Goal: Task Accomplishment & Management: Complete application form

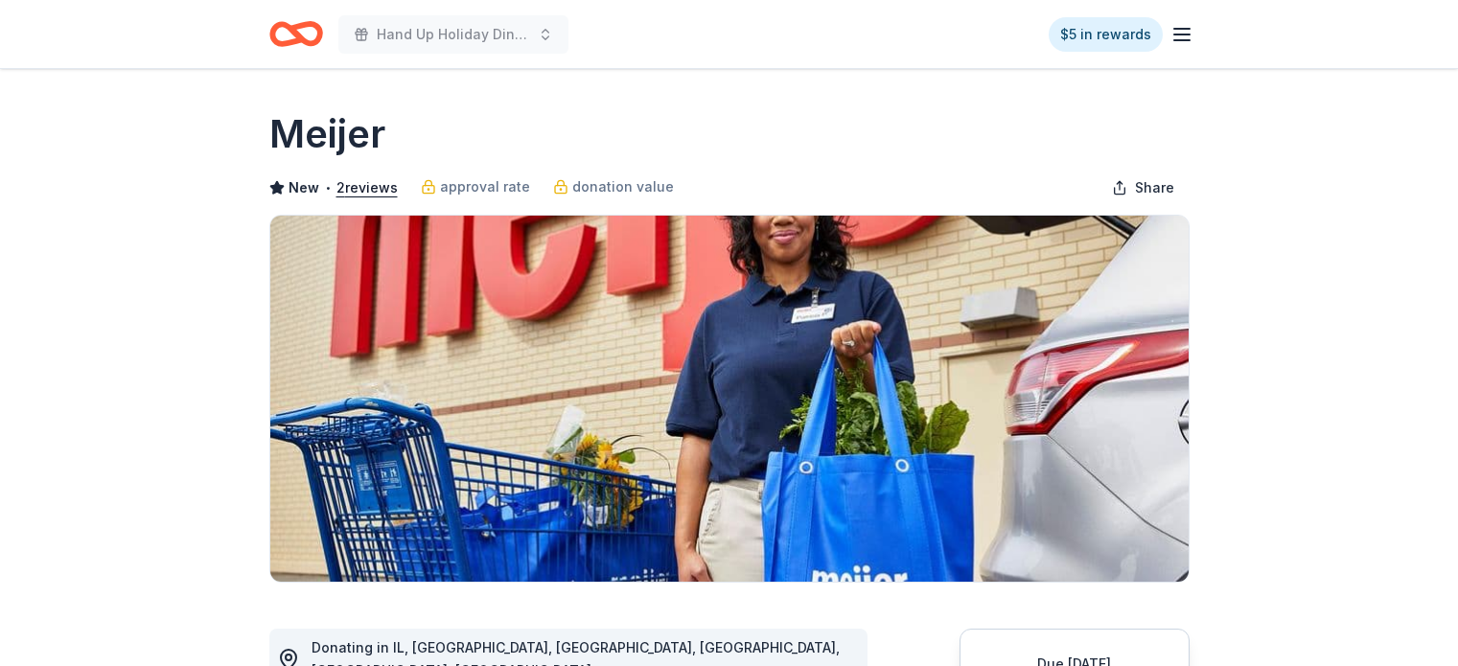
scroll to position [825, 0]
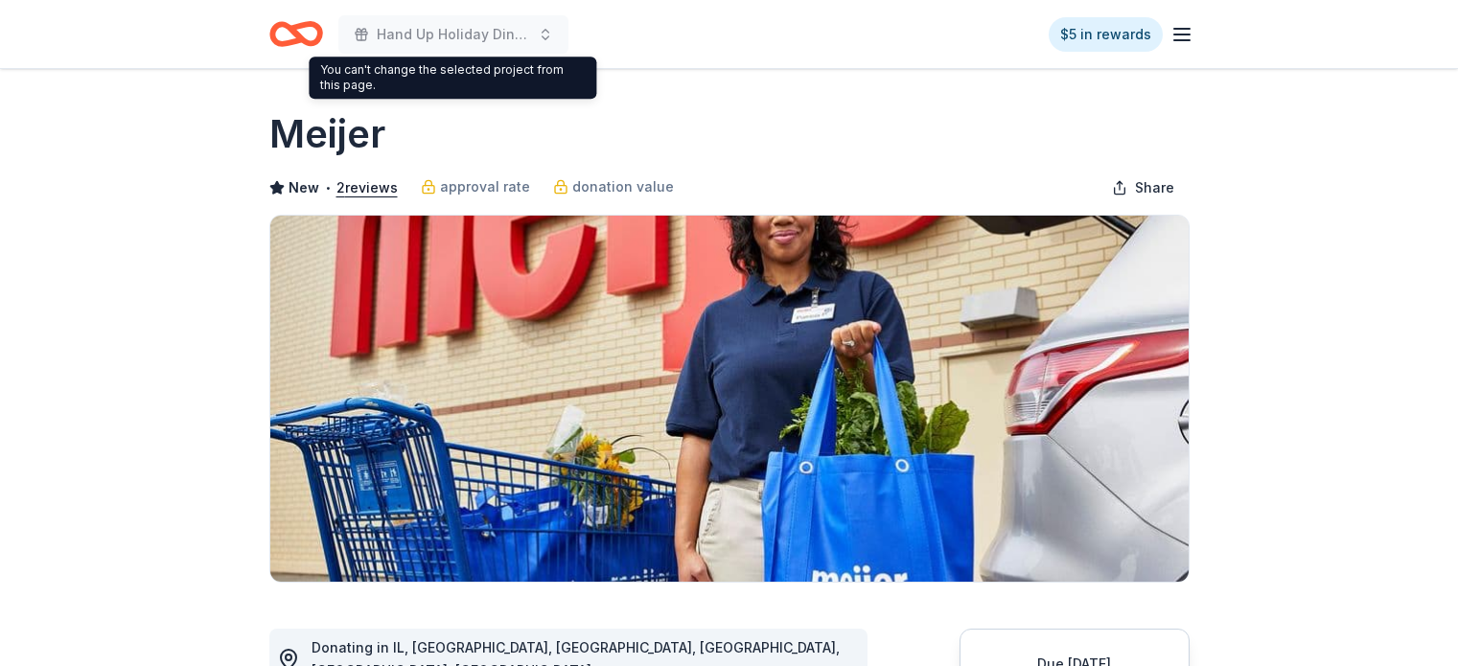
scroll to position [825, 0]
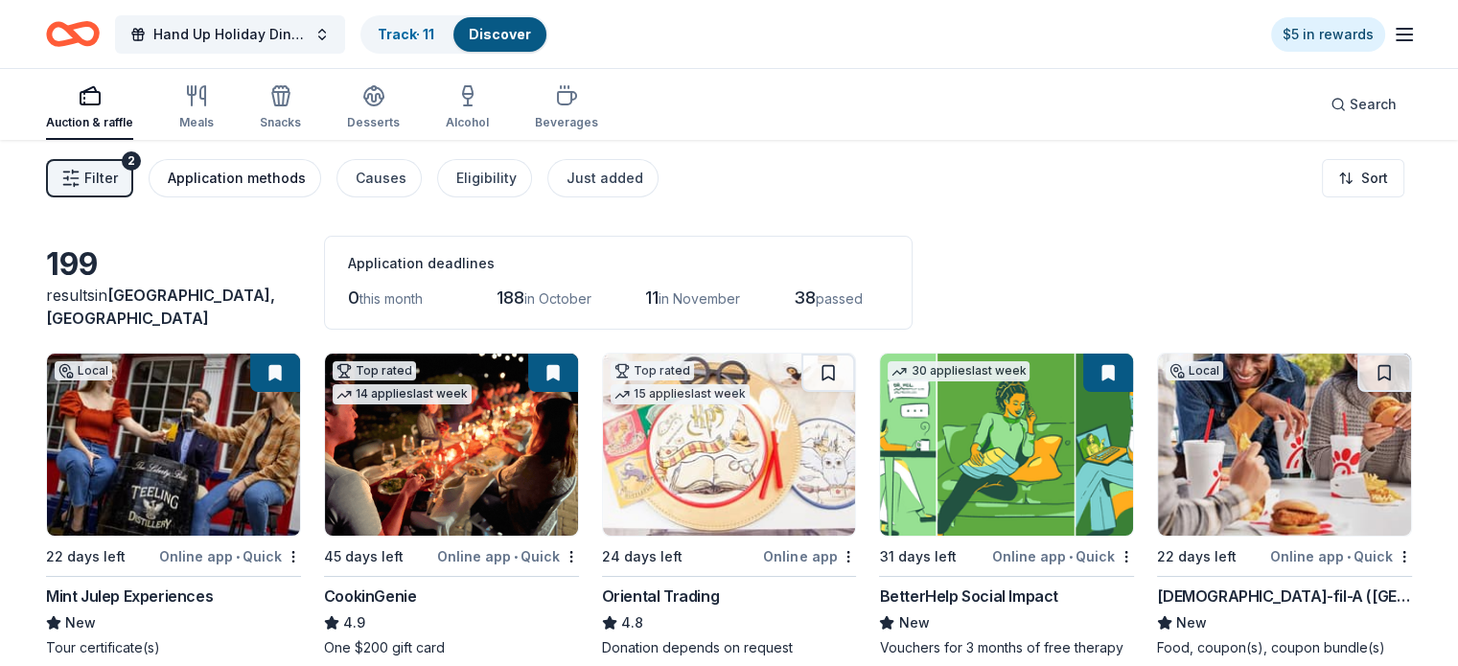
click at [275, 173] on div "Application methods" at bounding box center [237, 178] width 138 height 23
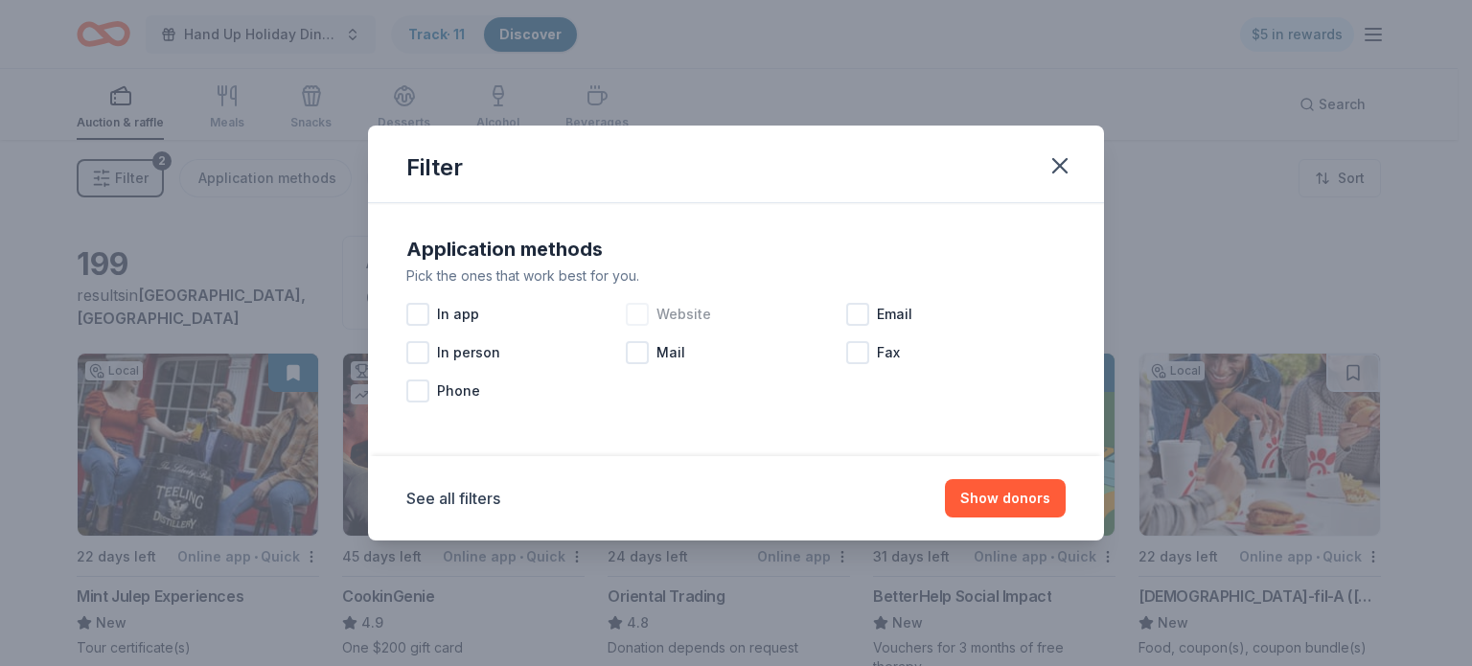
click at [640, 315] on div at bounding box center [637, 314] width 23 height 23
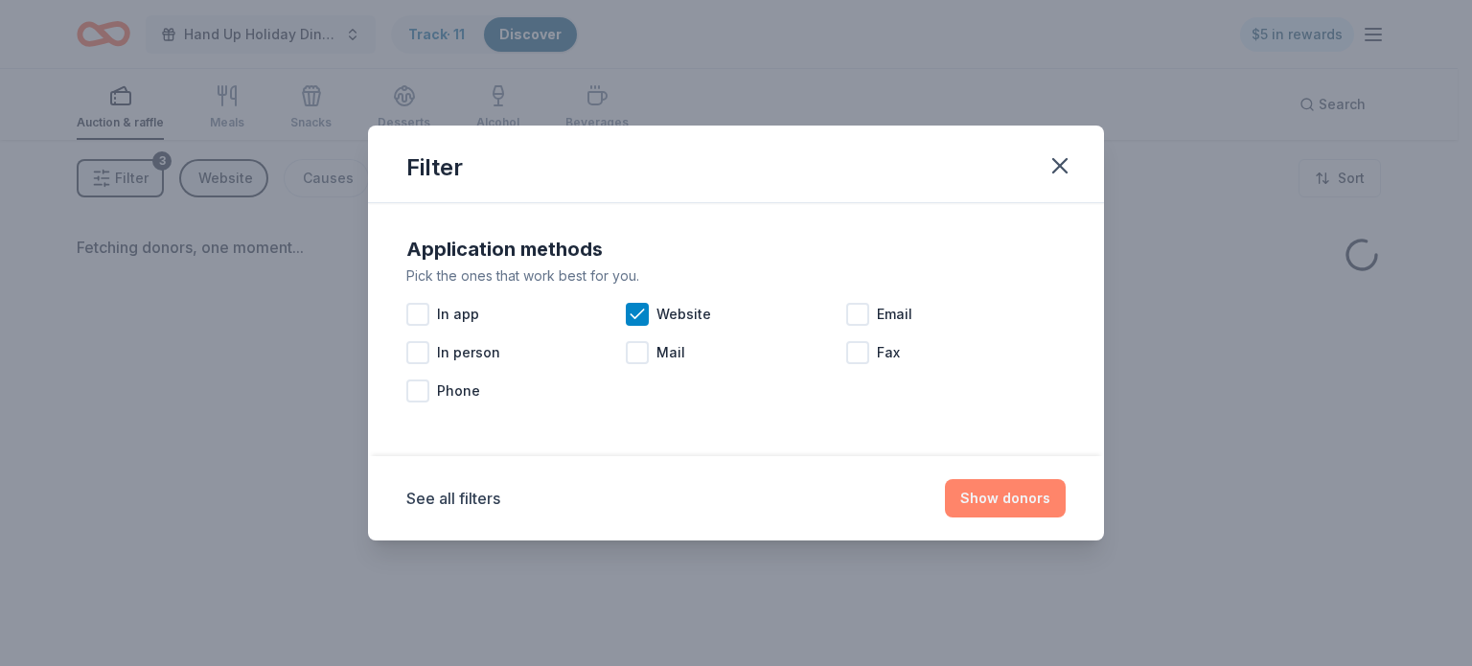
click at [1004, 479] on button "Show donors" at bounding box center [1005, 498] width 121 height 38
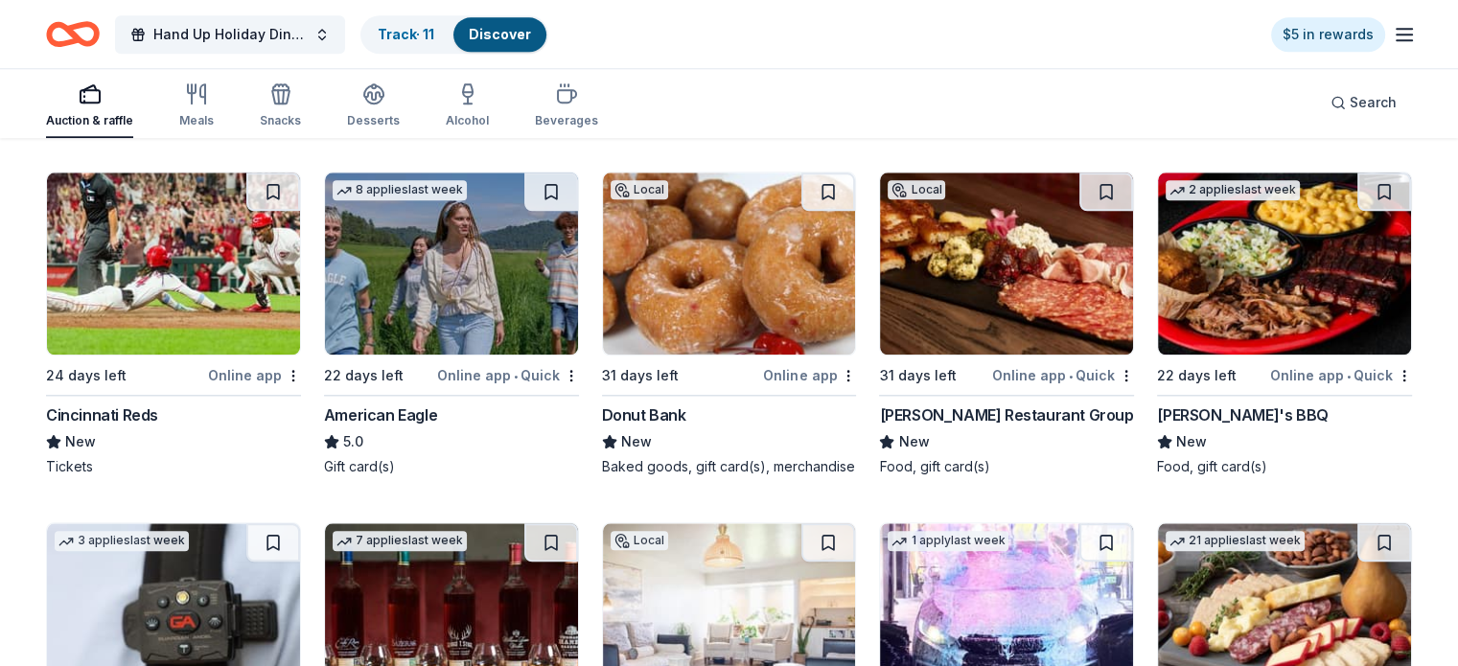
scroll to position [2030, 0]
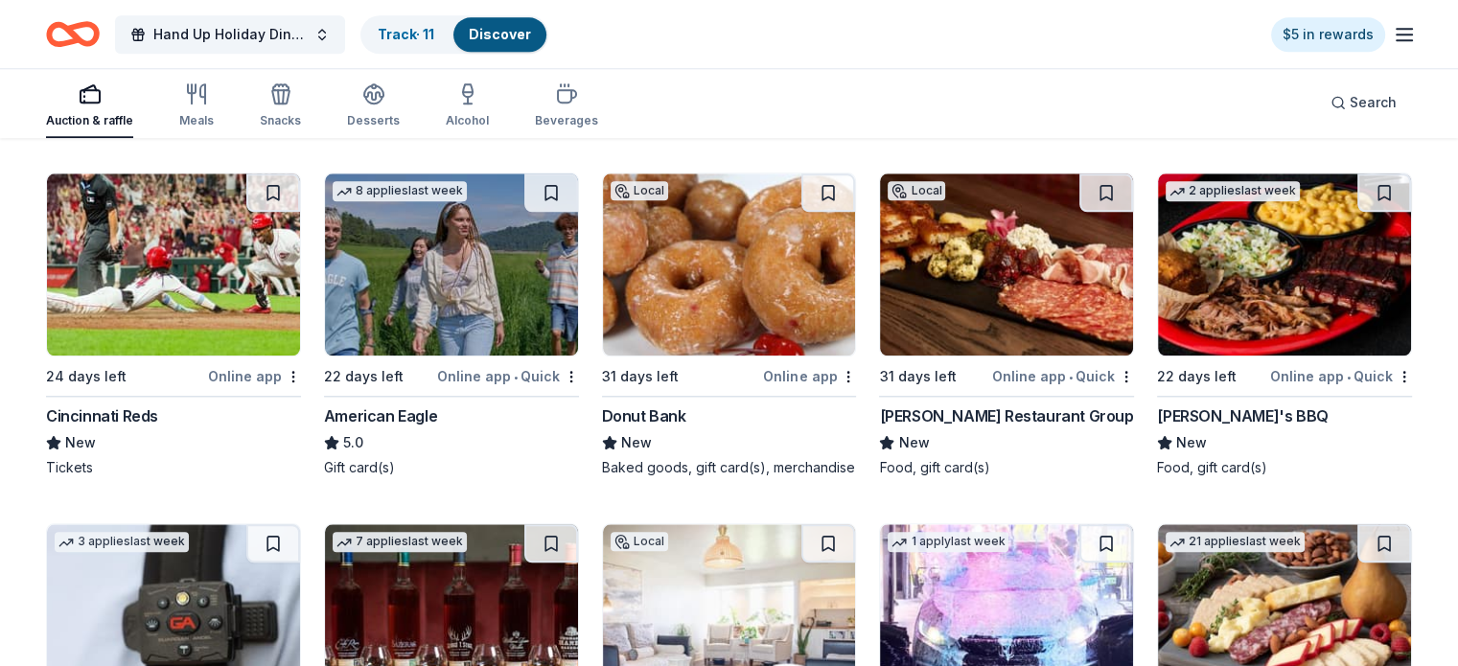
click at [1208, 258] on img at bounding box center [1284, 265] width 253 height 182
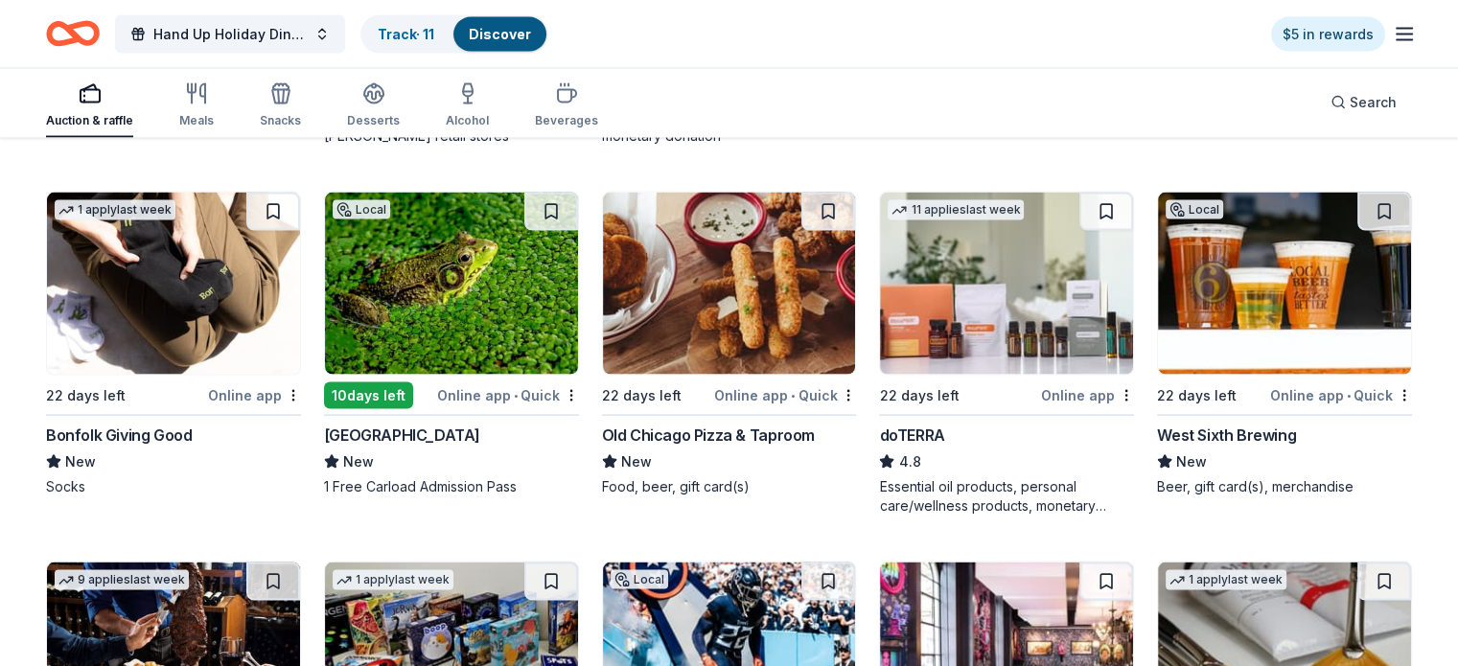
scroll to position [3810, 0]
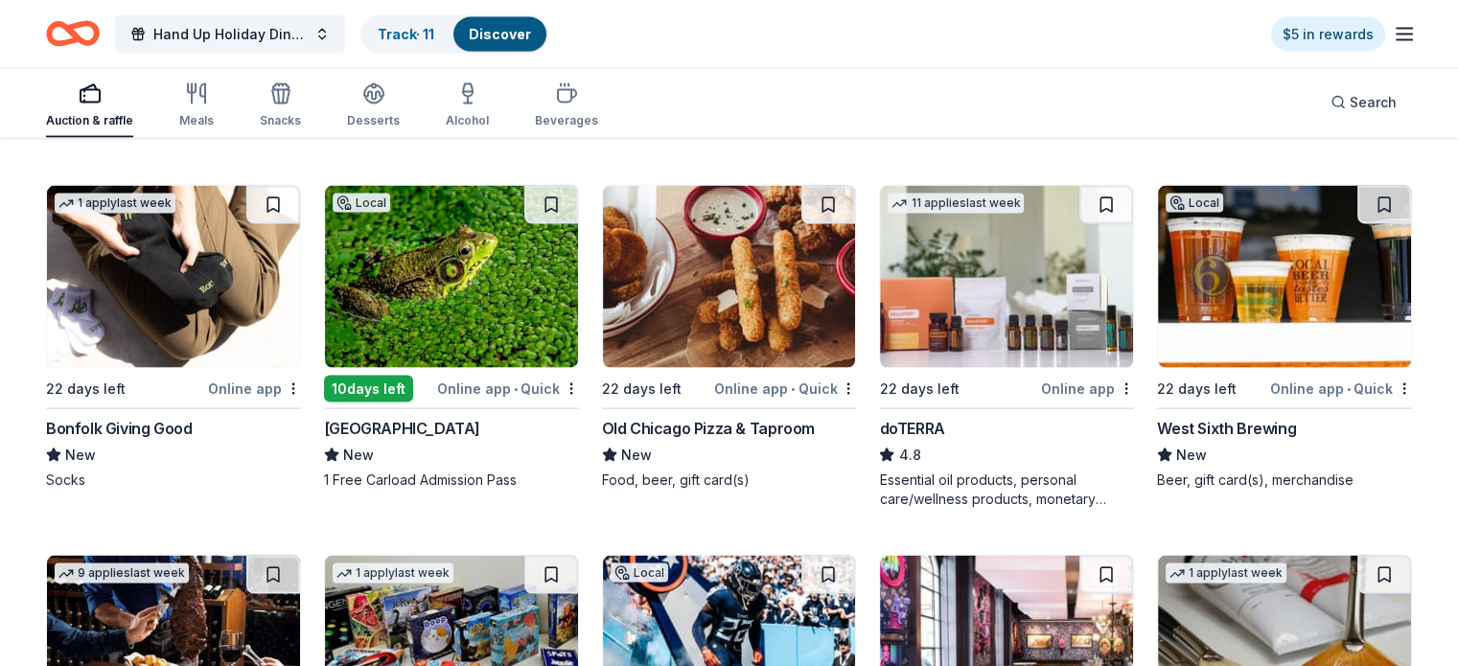
click at [794, 315] on img at bounding box center [729, 277] width 253 height 182
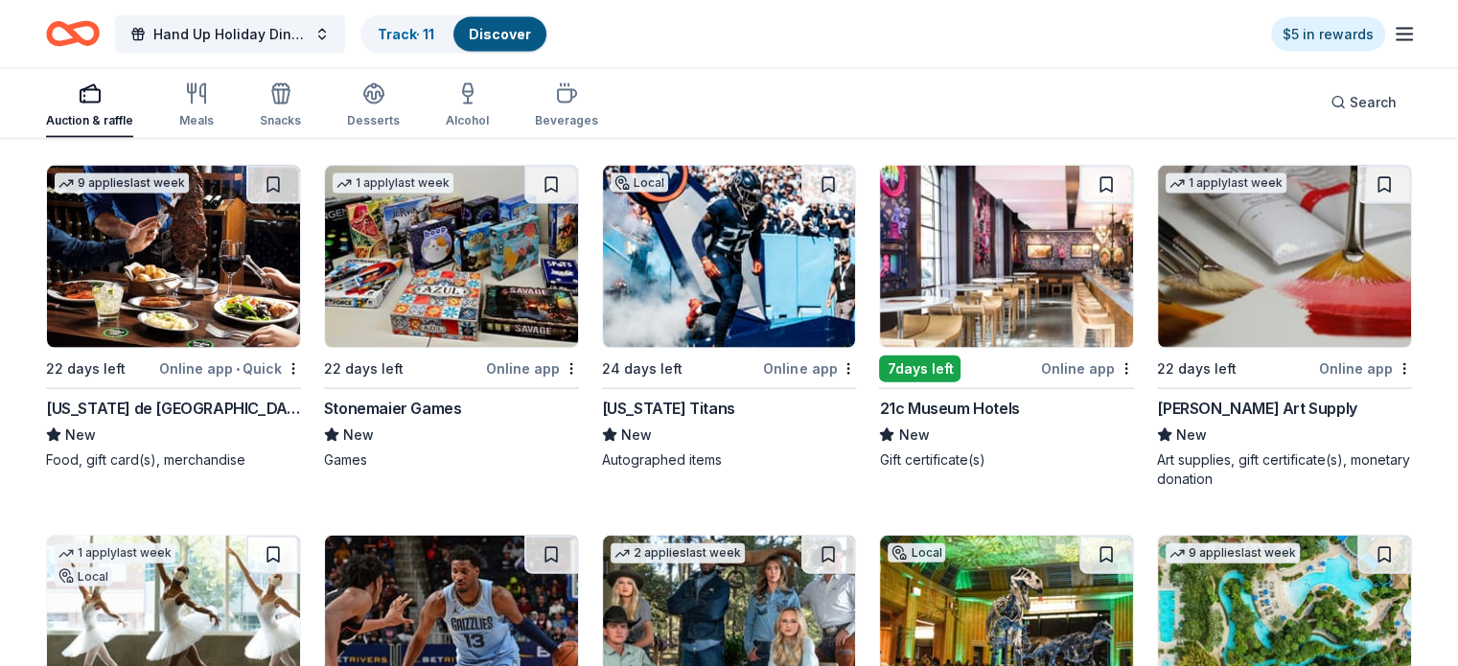
scroll to position [4206, 0]
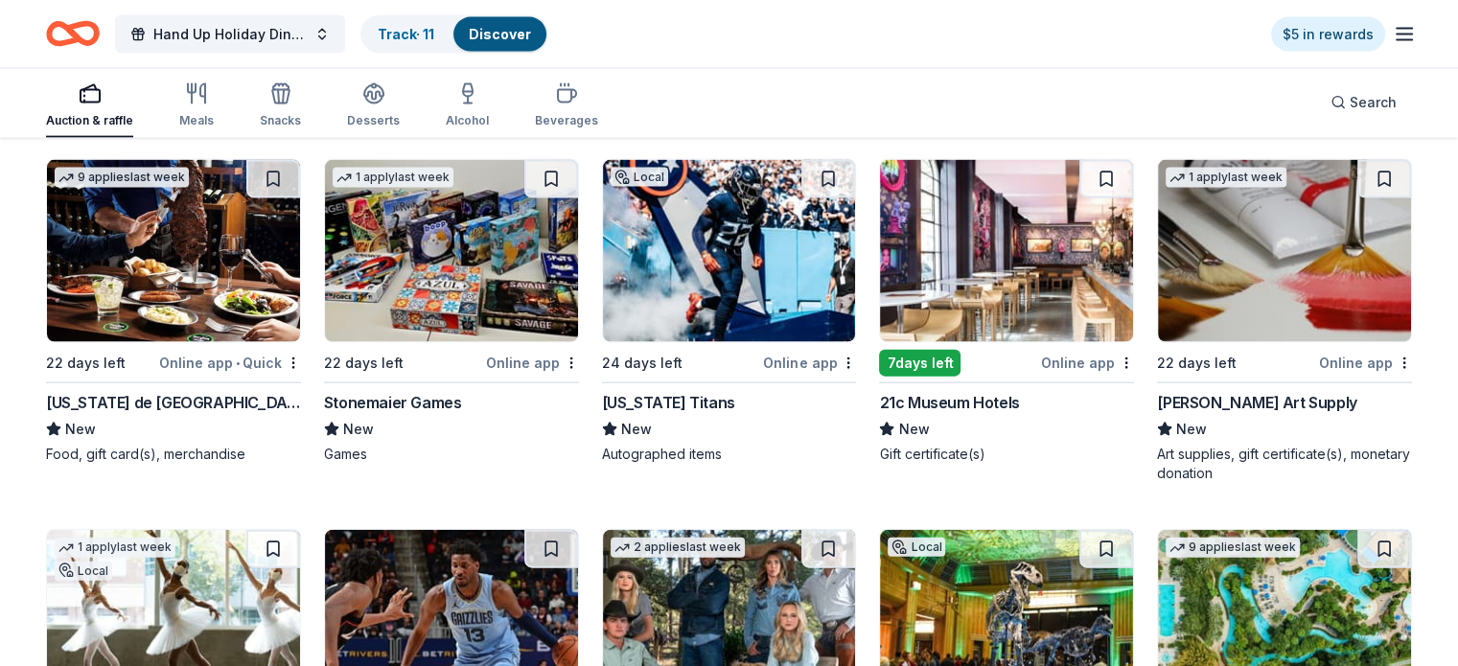
click at [1232, 414] on div "Trekell Art Supply" at bounding box center [1256, 402] width 199 height 23
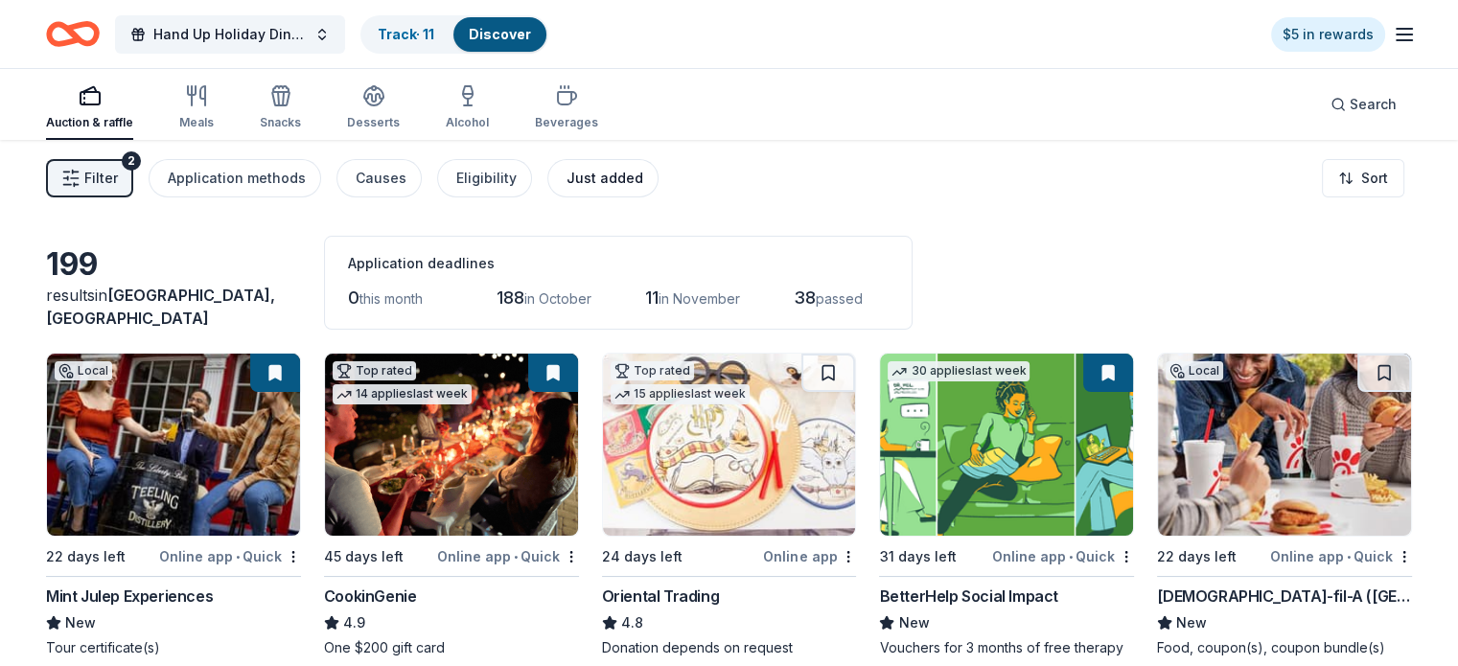
click at [639, 174] on div "Just added" at bounding box center [605, 178] width 77 height 23
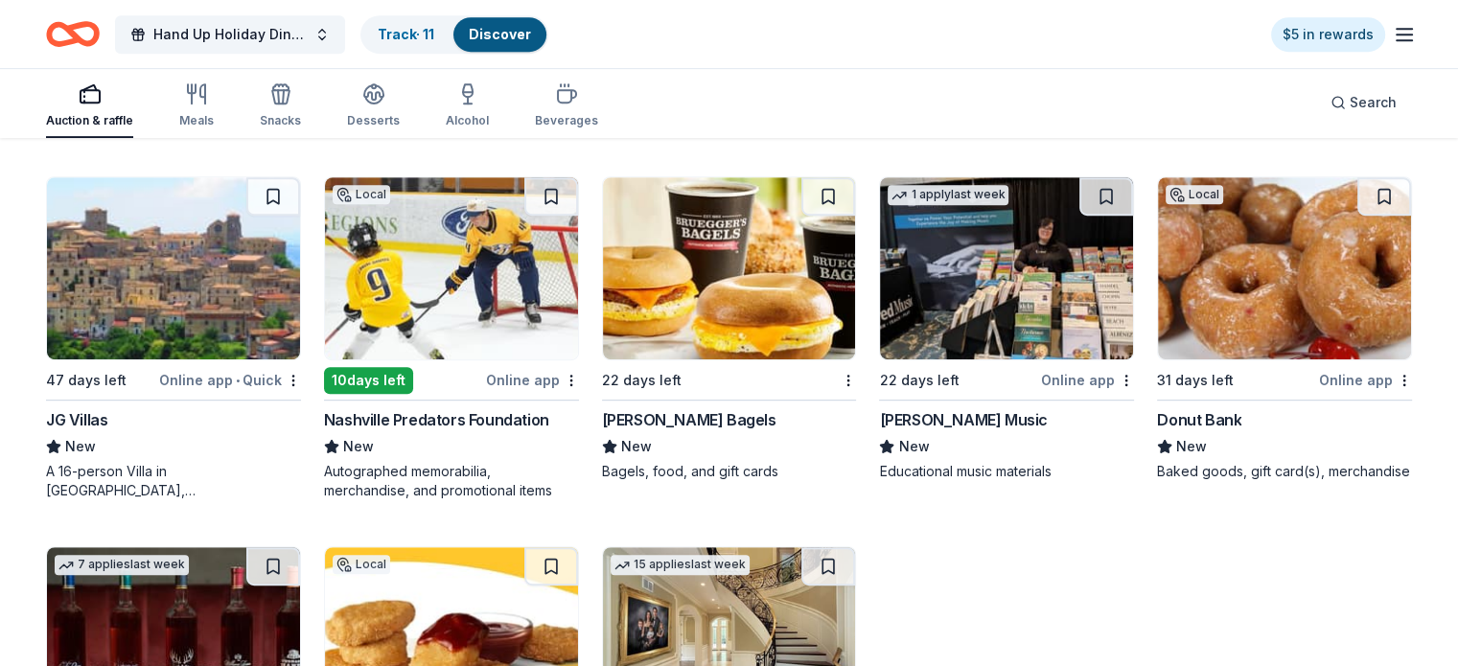
scroll to position [915, 0]
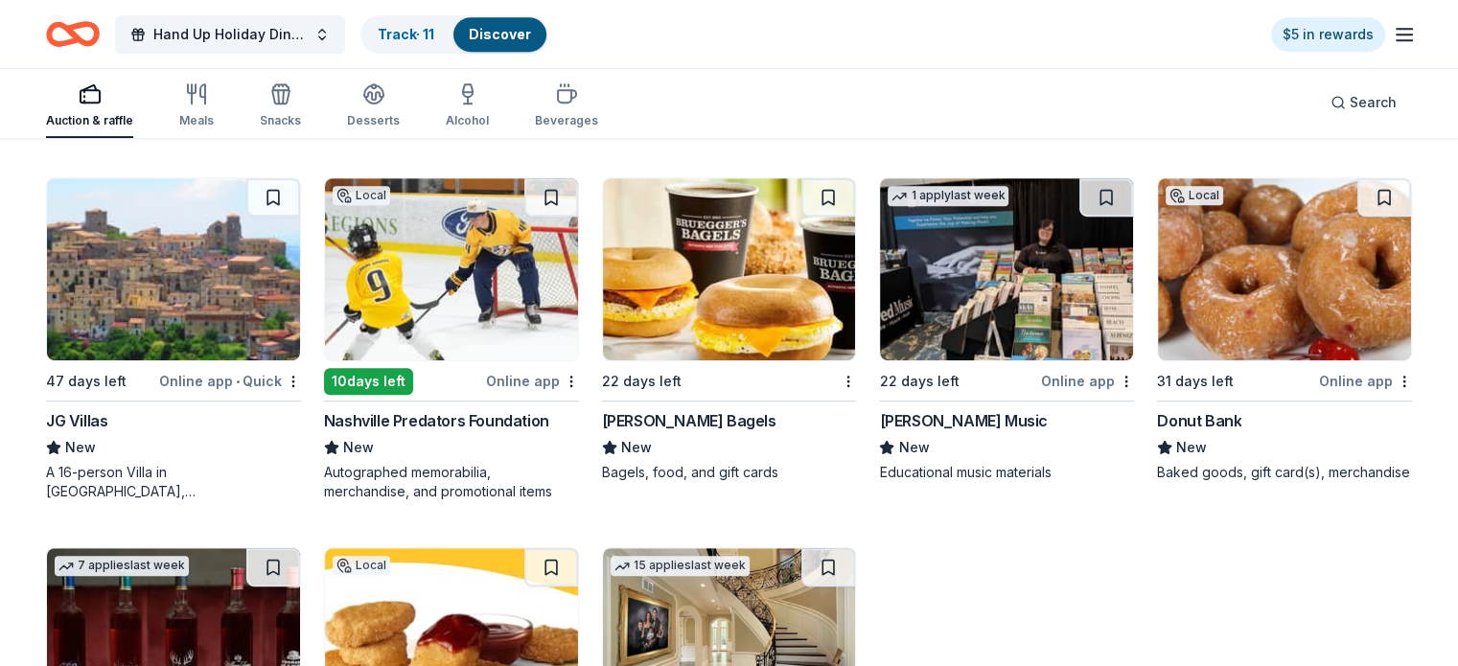
click at [487, 242] on img at bounding box center [451, 269] width 253 height 182
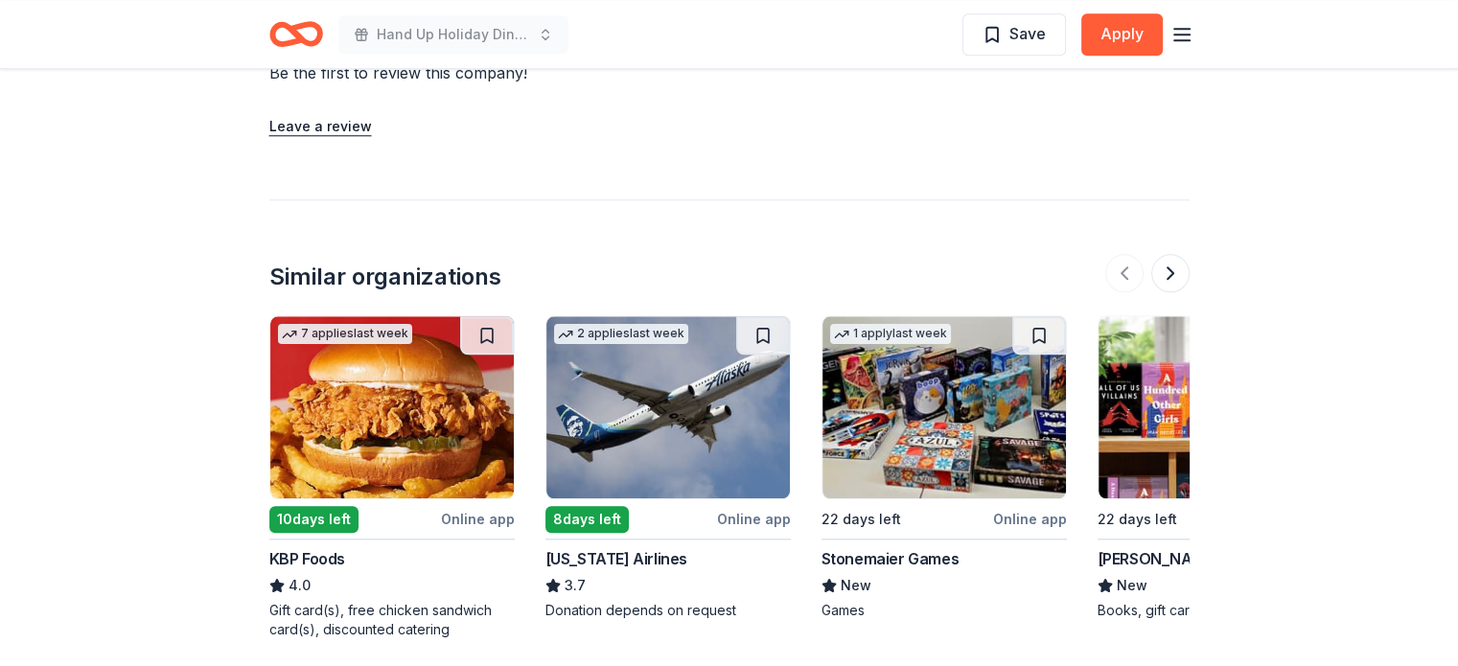
scroll to position [1852, 0]
click at [706, 409] on img at bounding box center [667, 407] width 243 height 182
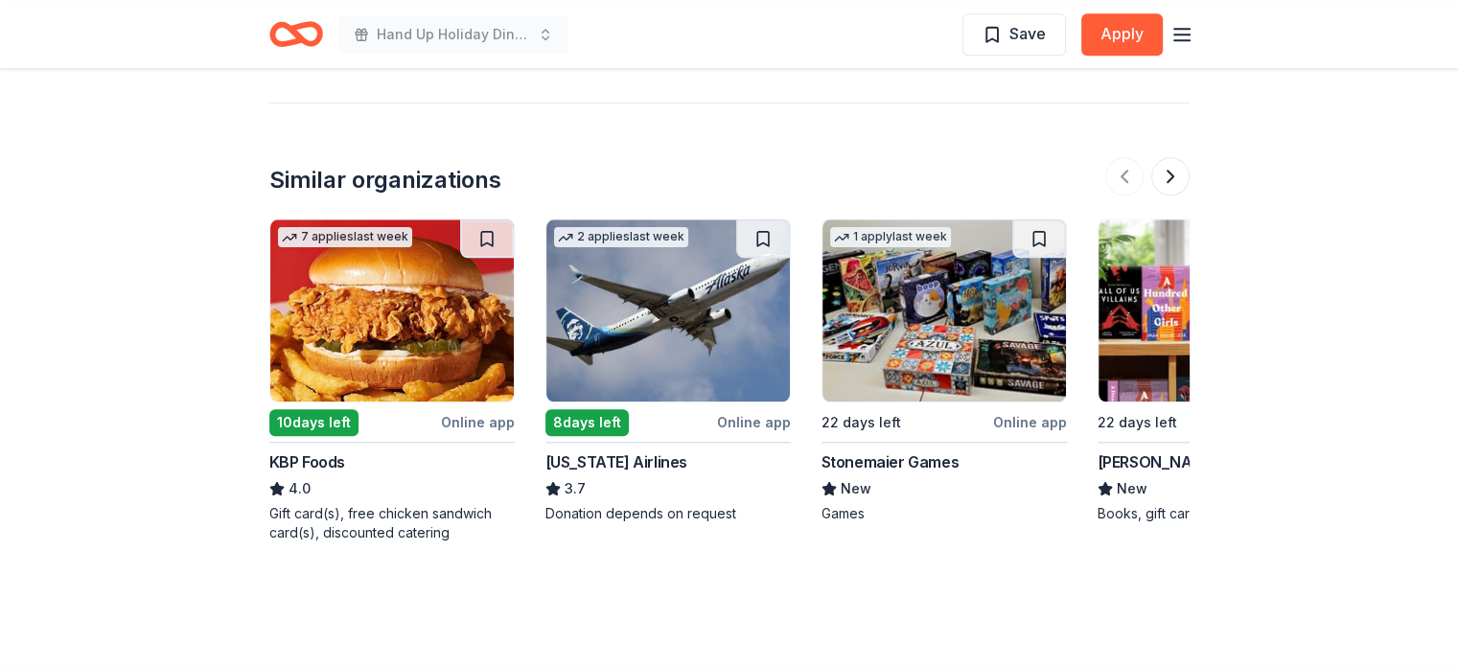
scroll to position [1954, 0]
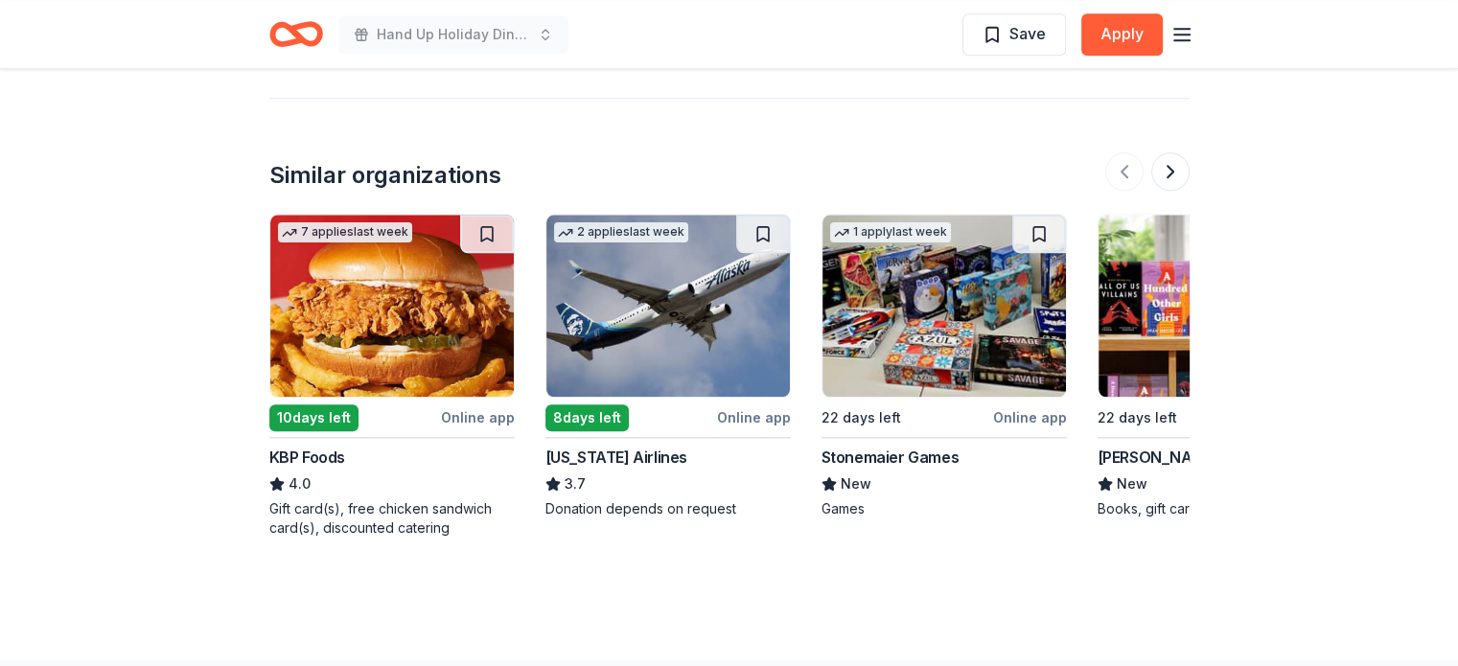
click at [993, 345] on img at bounding box center [943, 306] width 243 height 182
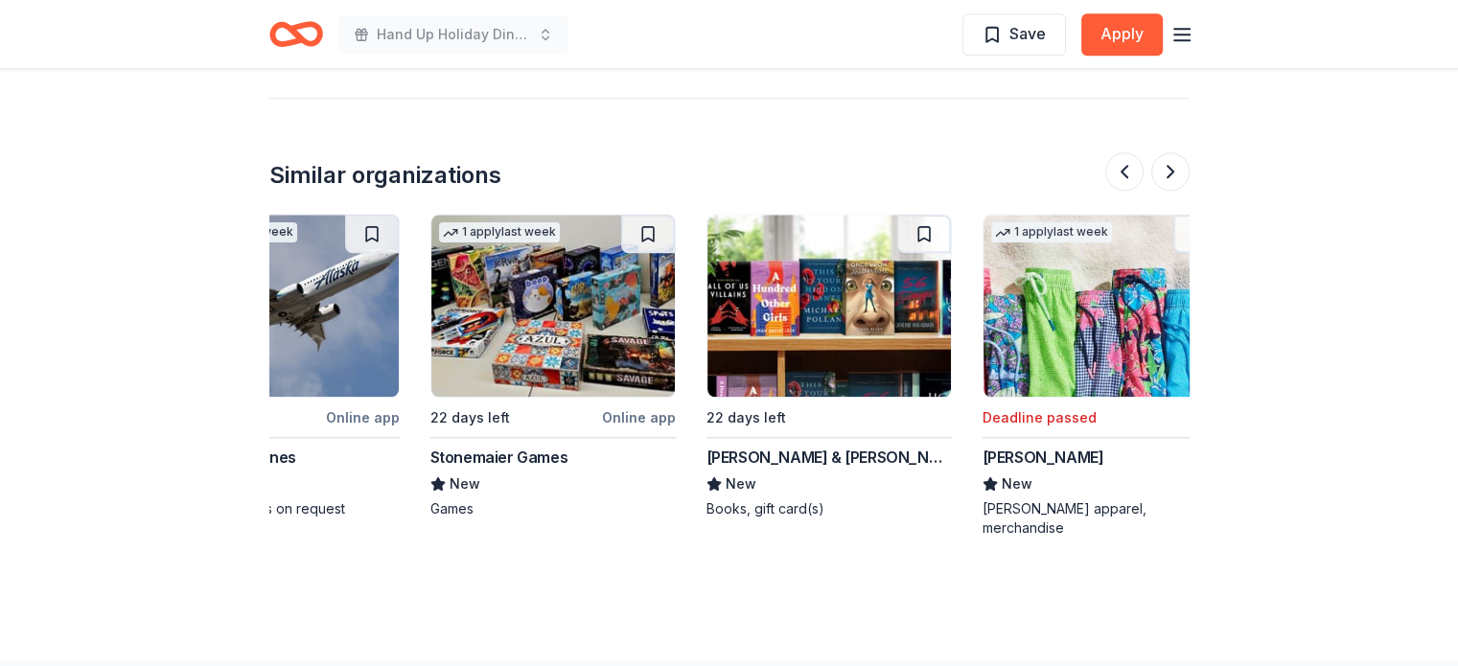
scroll to position [0, 398]
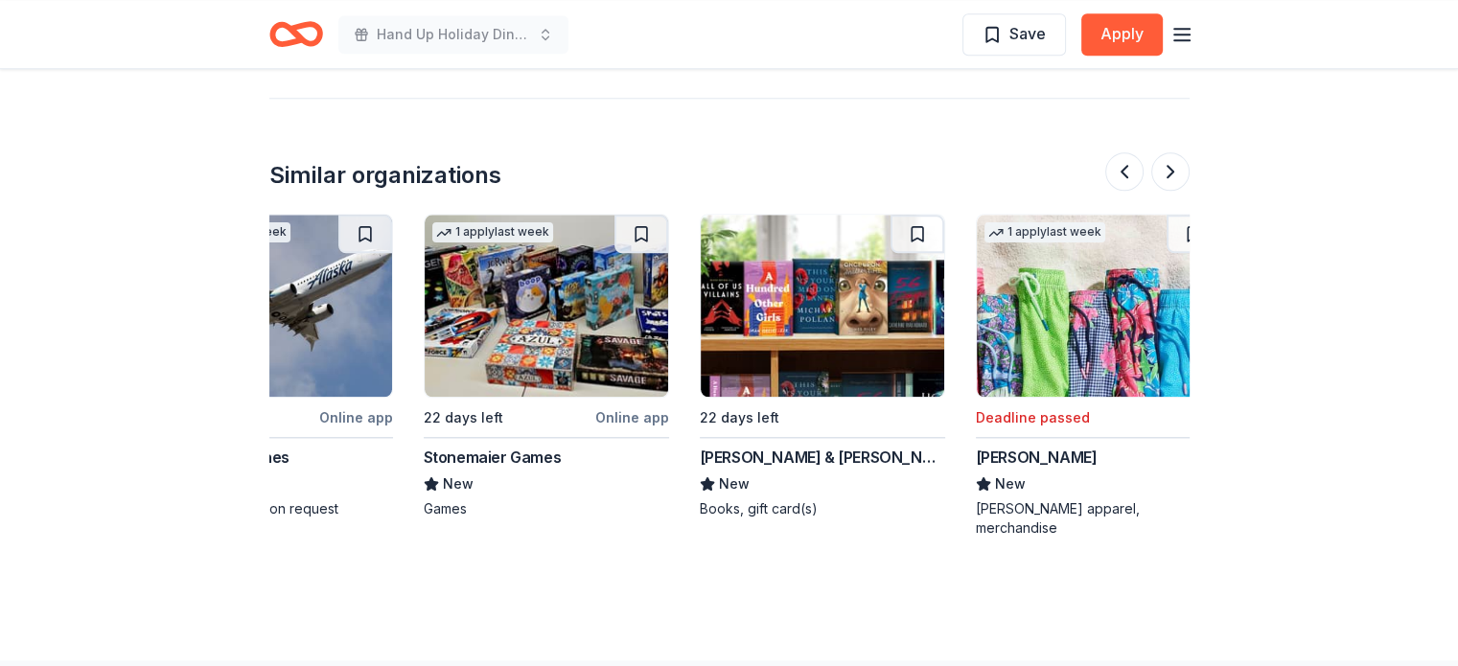
click at [840, 280] on img at bounding box center [822, 306] width 243 height 182
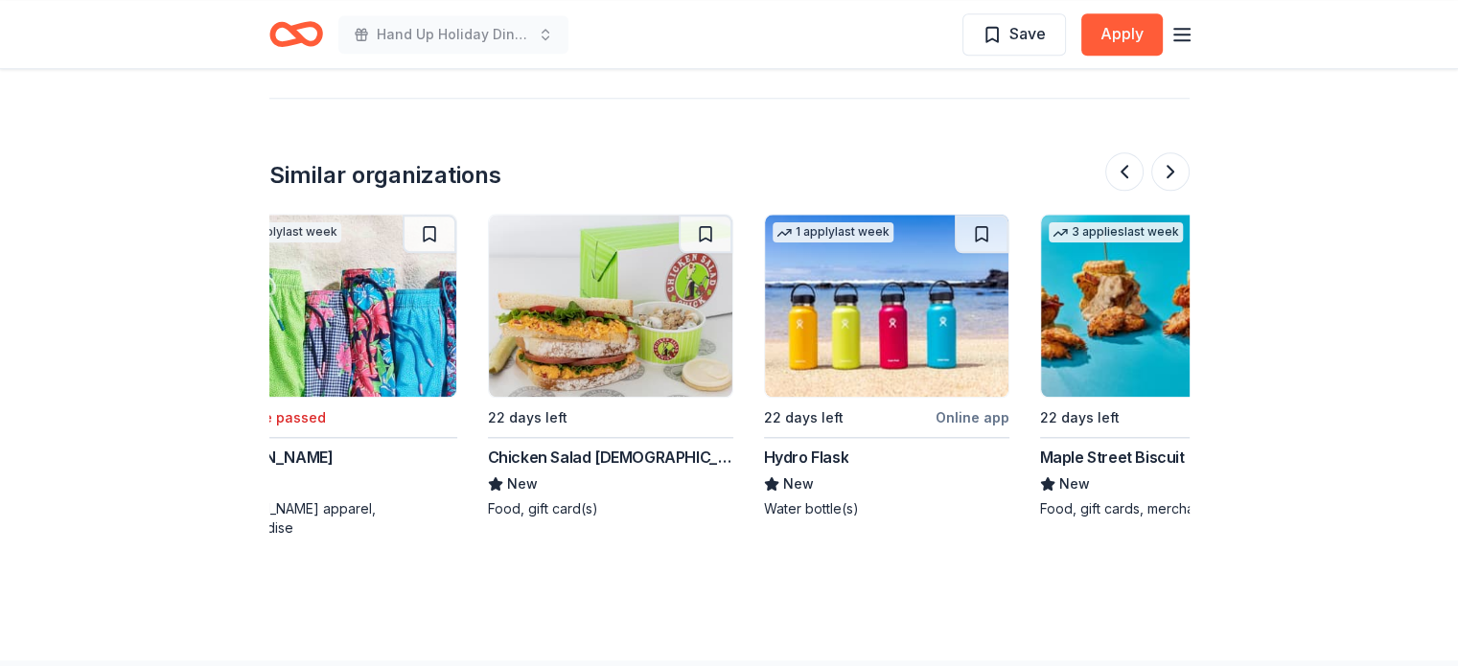
scroll to position [0, 1161]
click at [608, 310] on img at bounding box center [611, 306] width 243 height 182
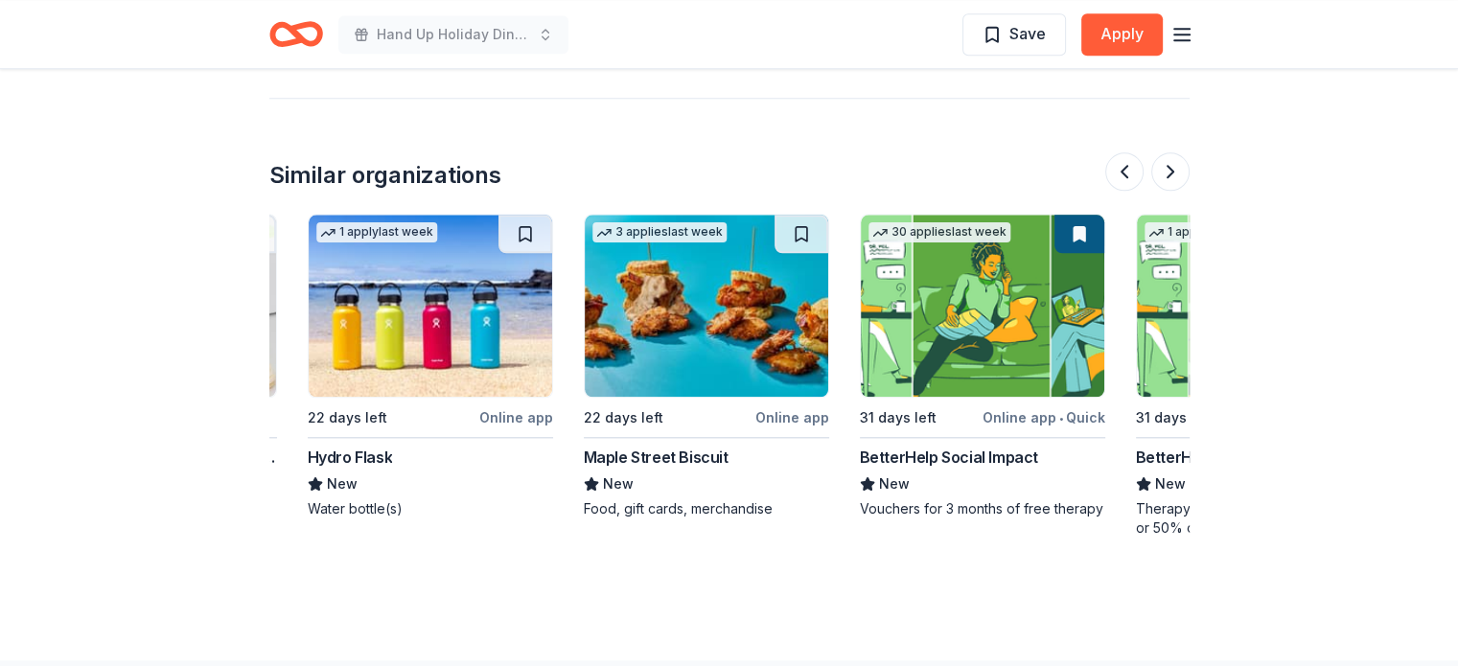
scroll to position [0, 1615]
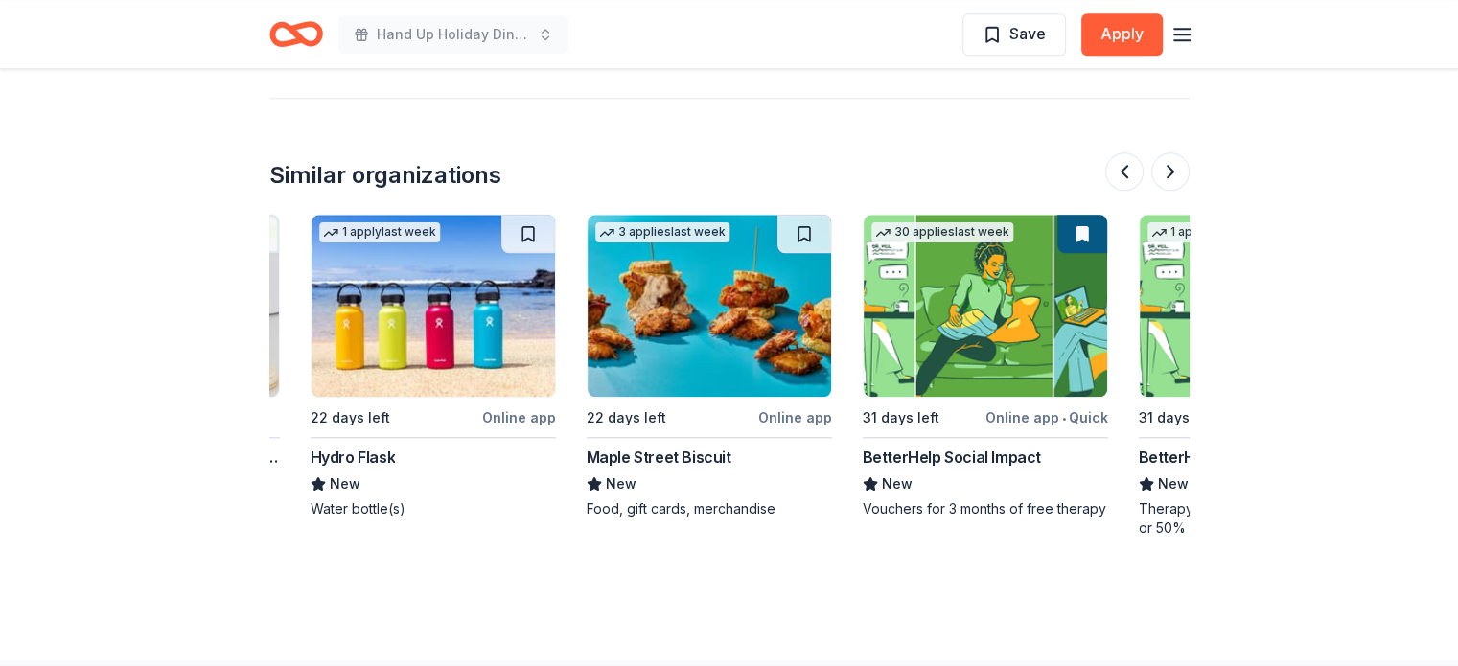
click at [659, 299] on img at bounding box center [709, 306] width 243 height 182
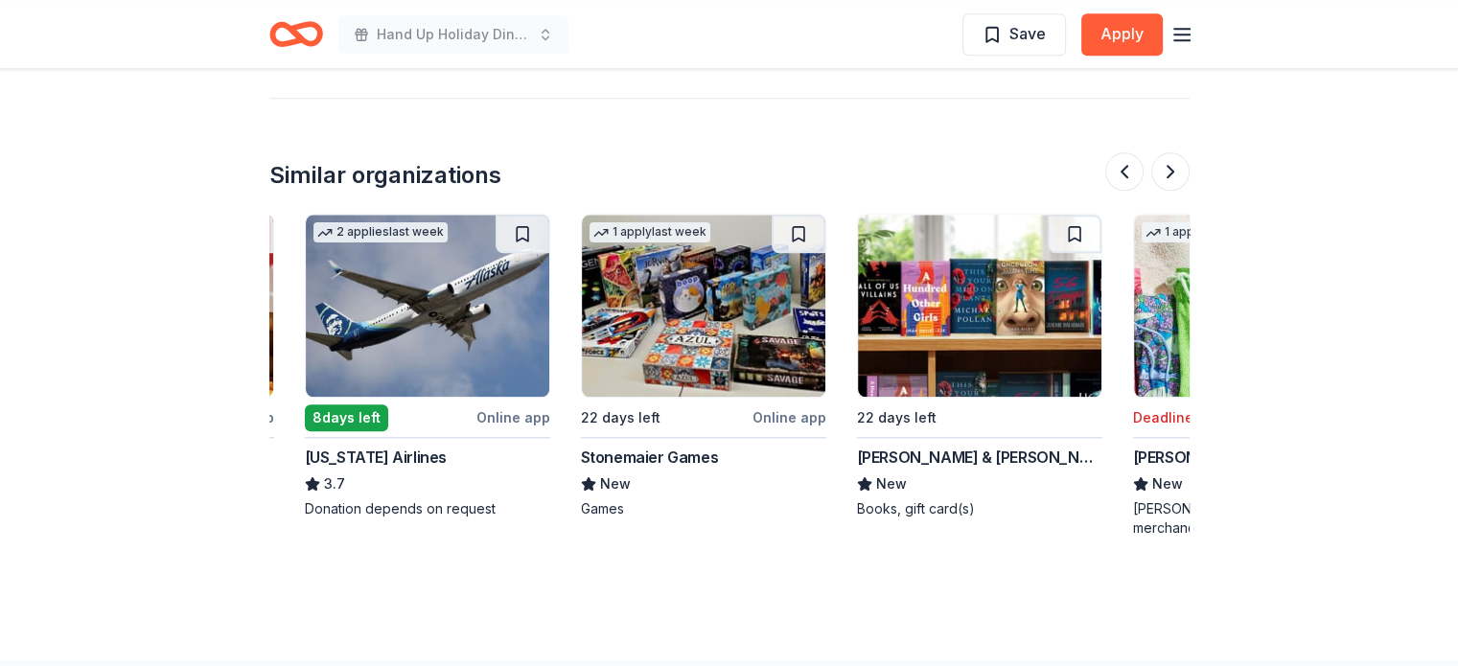
scroll to position [0, 0]
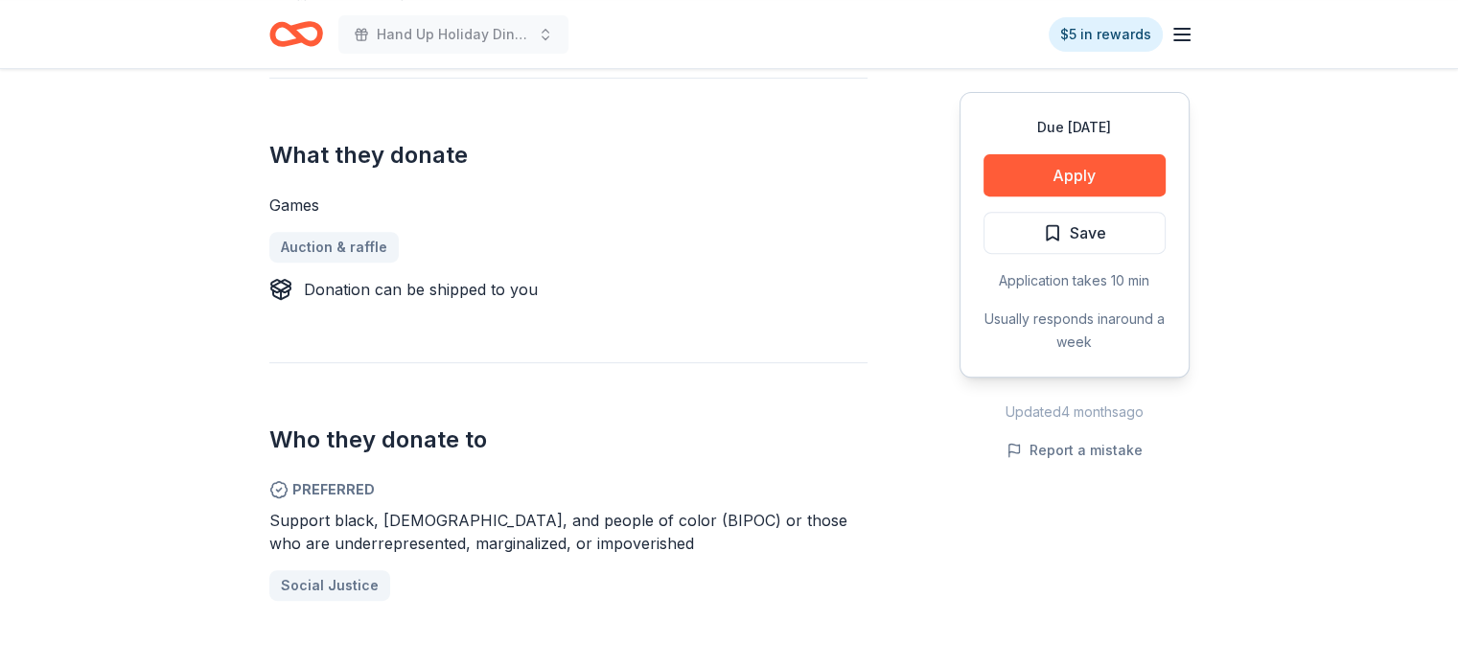
scroll to position [731, 0]
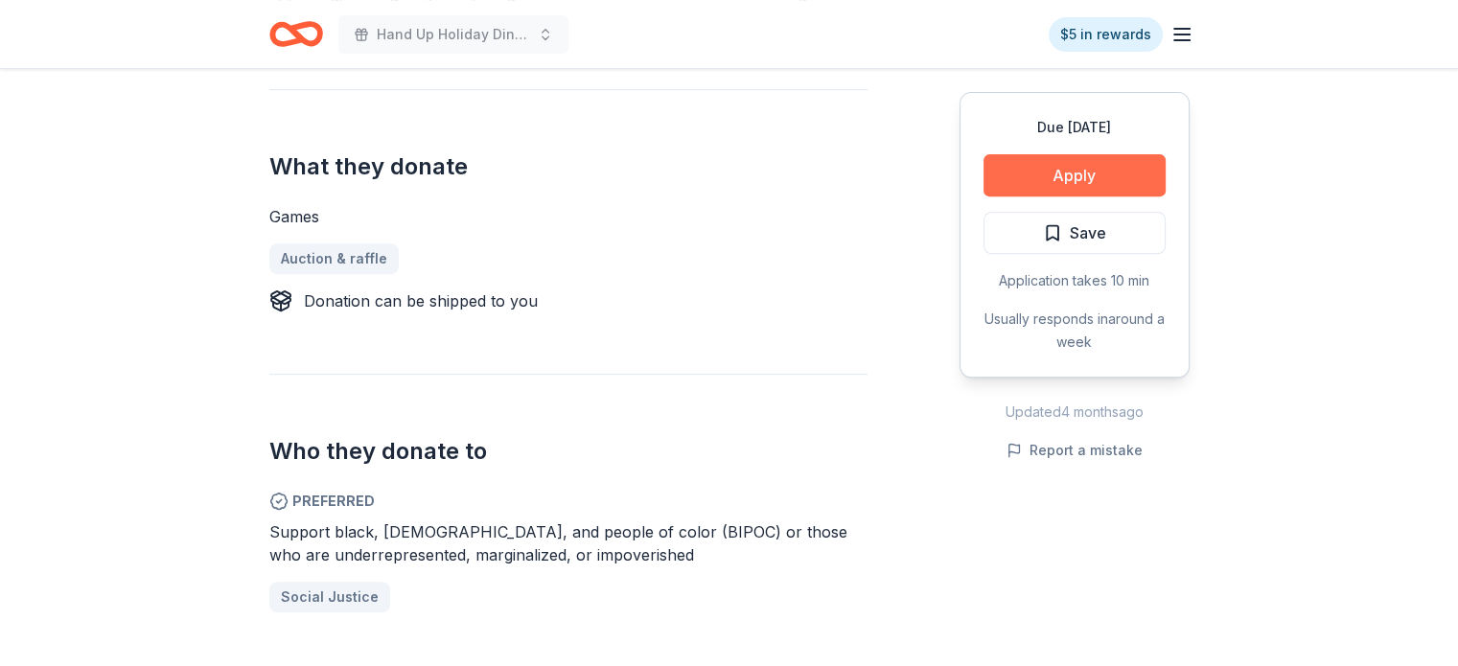
click at [1098, 167] on button "Apply" at bounding box center [1074, 175] width 182 height 42
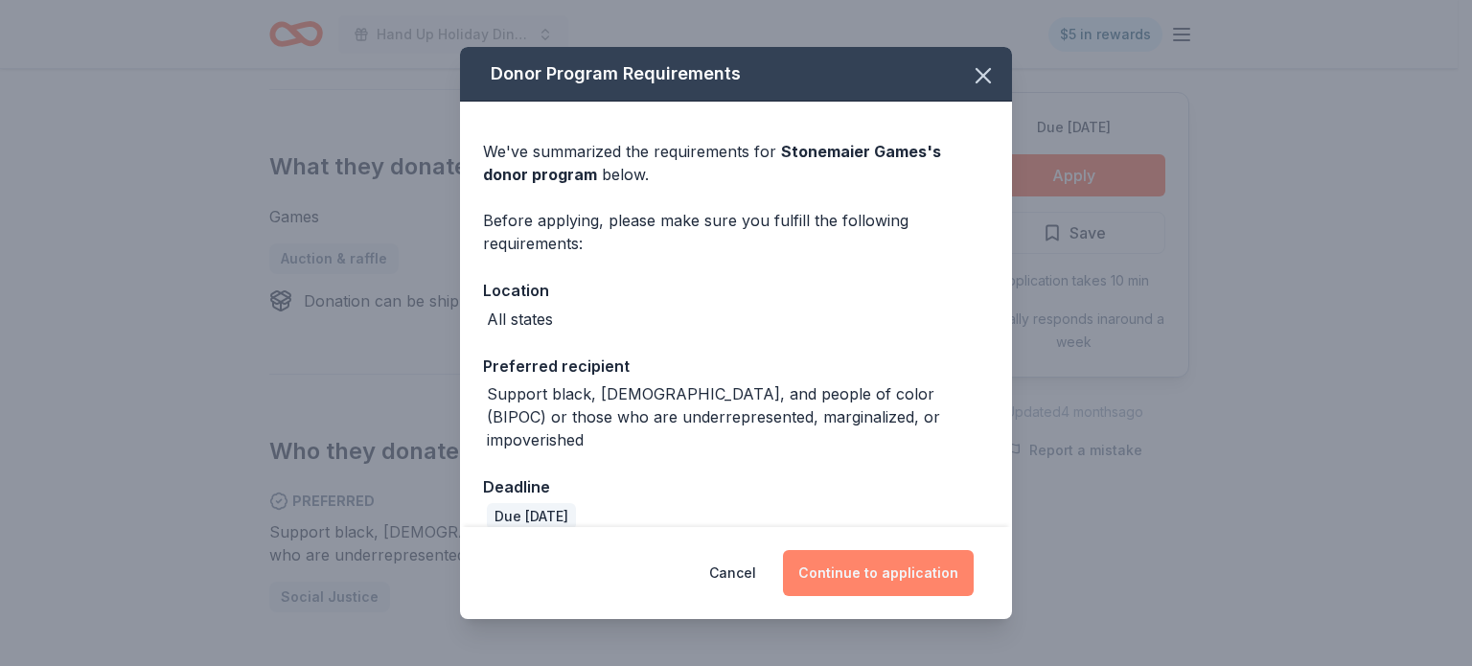
click at [875, 568] on button "Continue to application" at bounding box center [878, 573] width 191 height 46
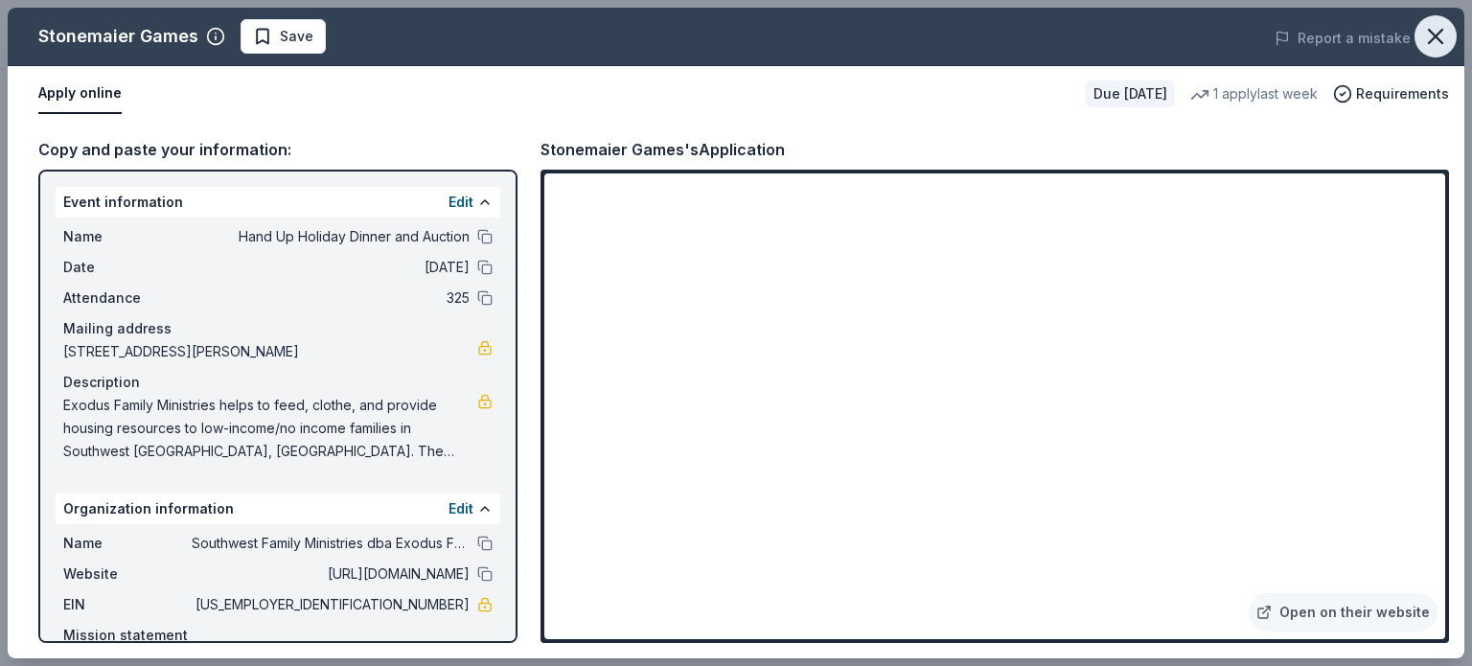
click at [1434, 27] on icon "button" at bounding box center [1436, 36] width 27 height 27
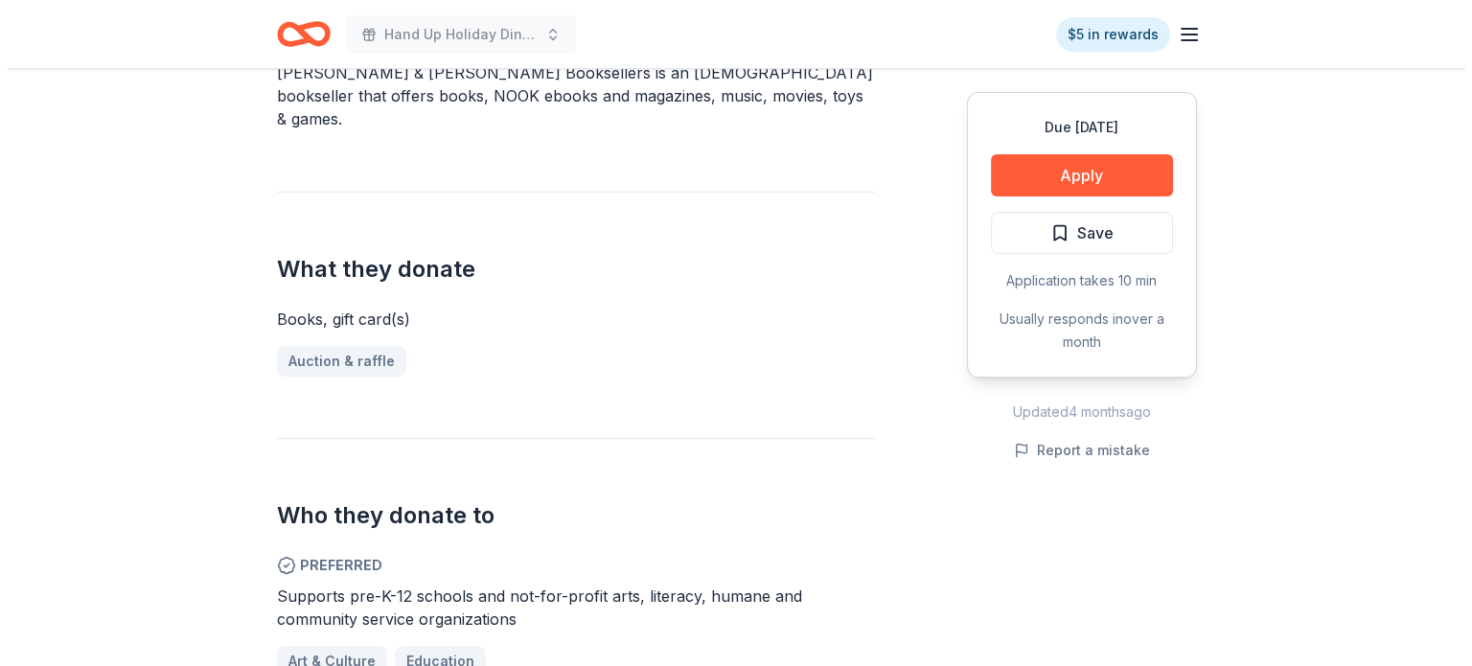
scroll to position [633, 0]
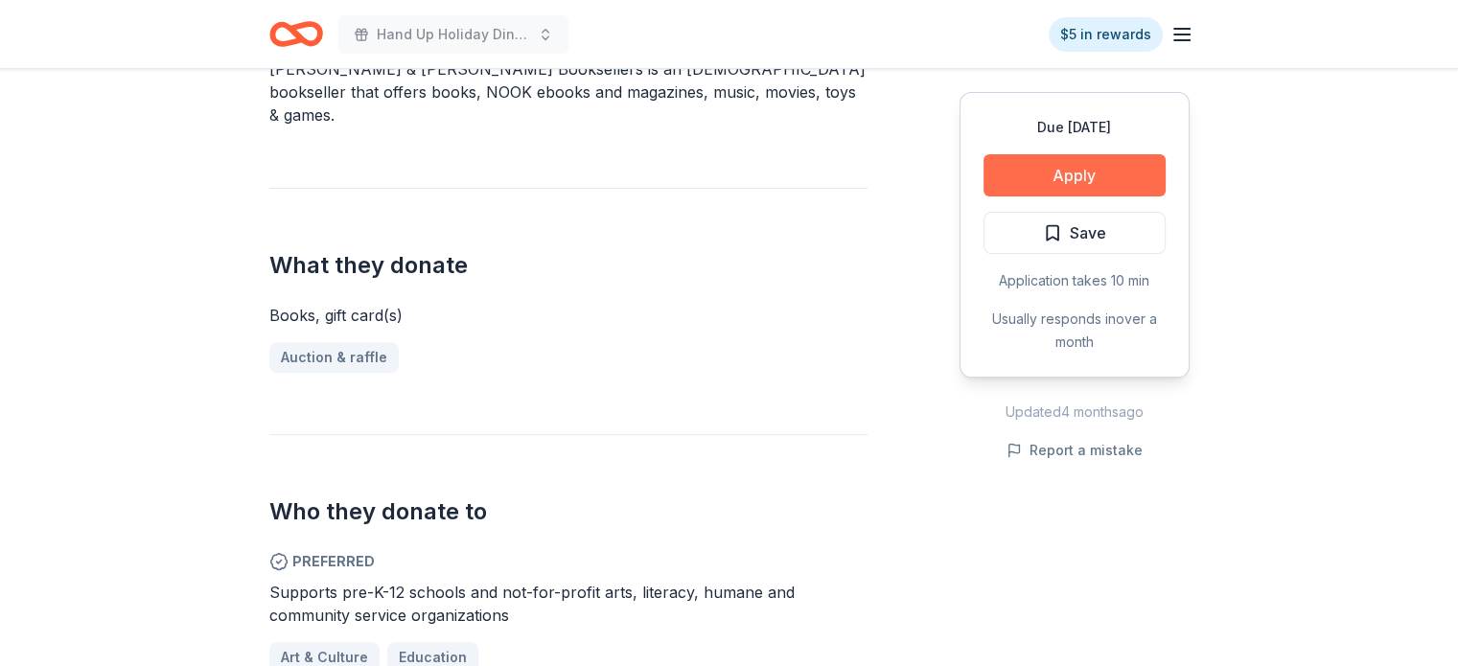
click at [1100, 175] on button "Apply" at bounding box center [1074, 175] width 182 height 42
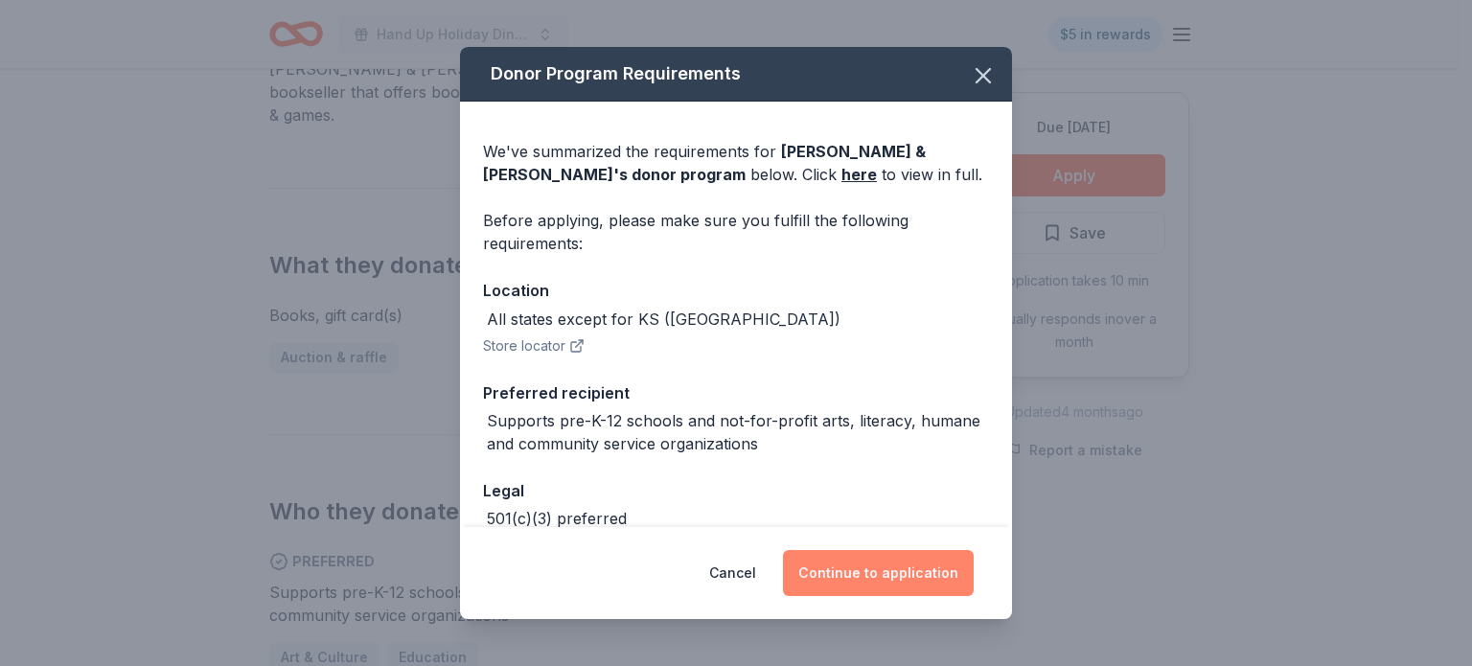
click at [868, 556] on button "Continue to application" at bounding box center [878, 573] width 191 height 46
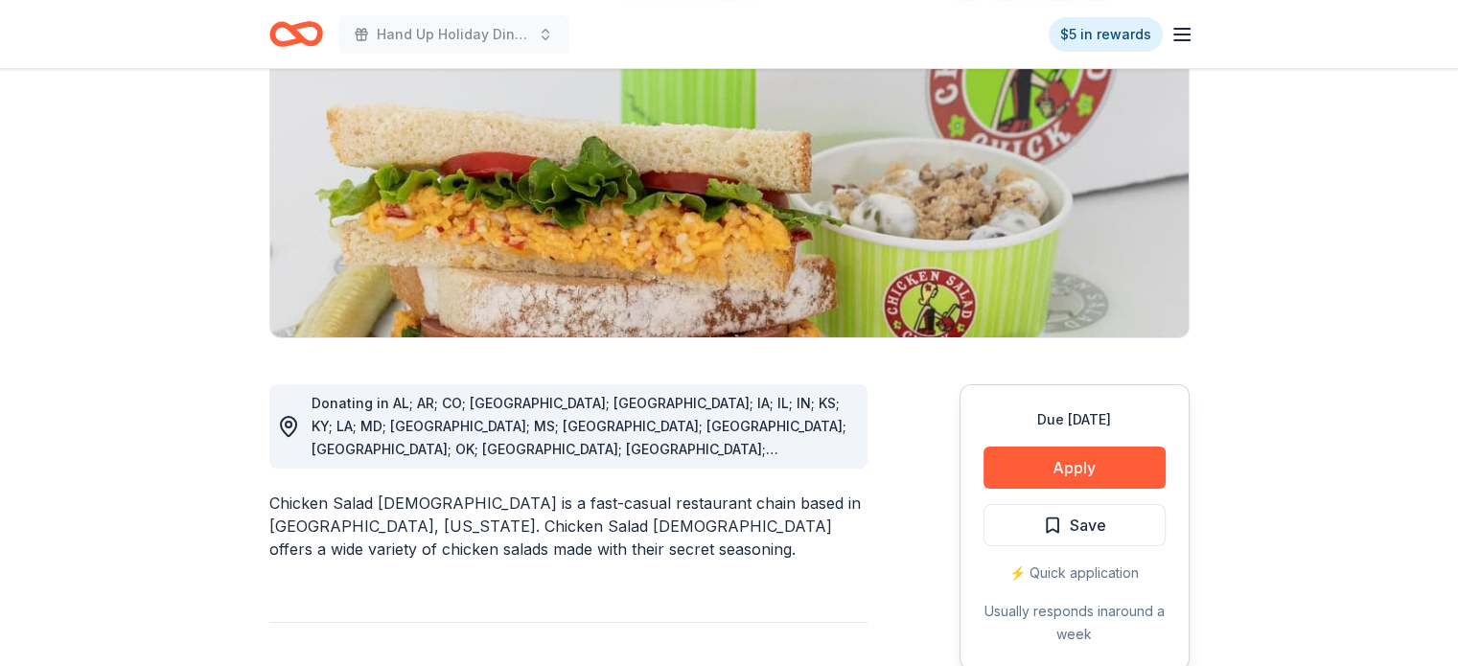
scroll to position [247, 0]
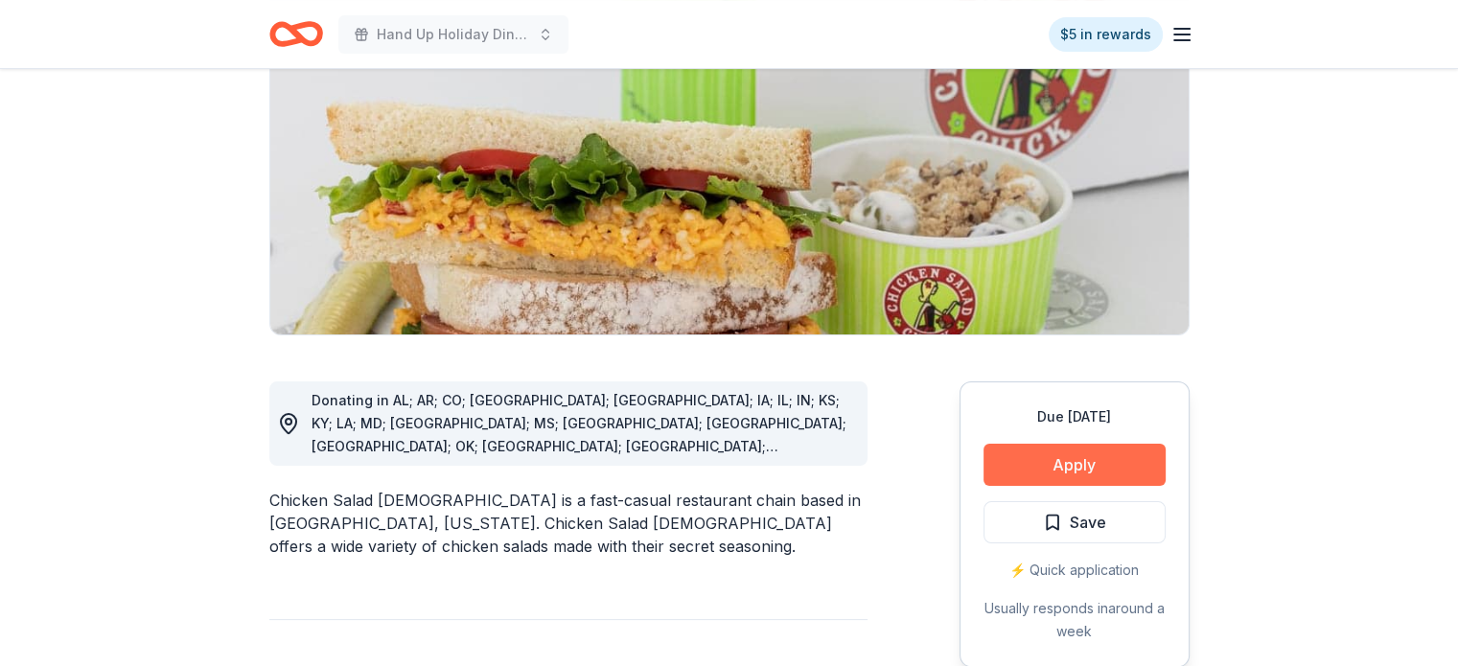
click at [1082, 451] on button "Apply" at bounding box center [1074, 465] width 182 height 42
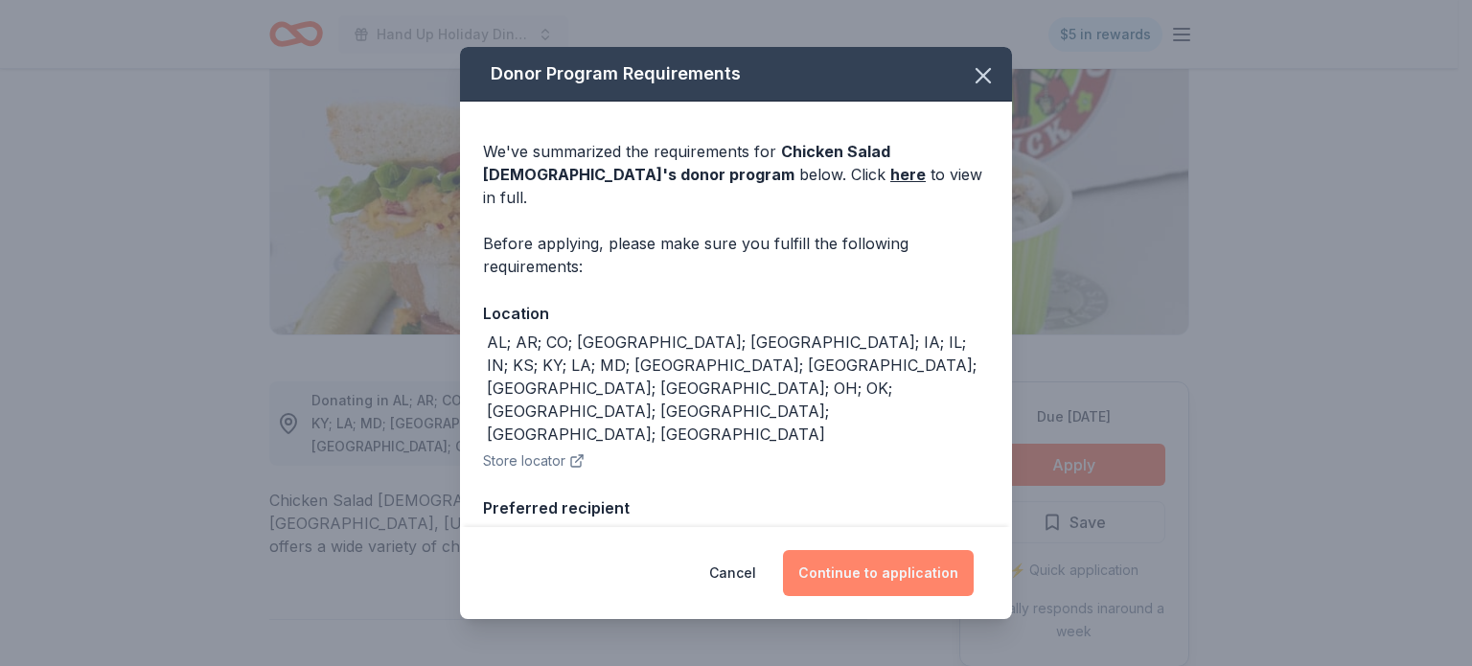
click at [877, 571] on button "Continue to application" at bounding box center [878, 573] width 191 height 46
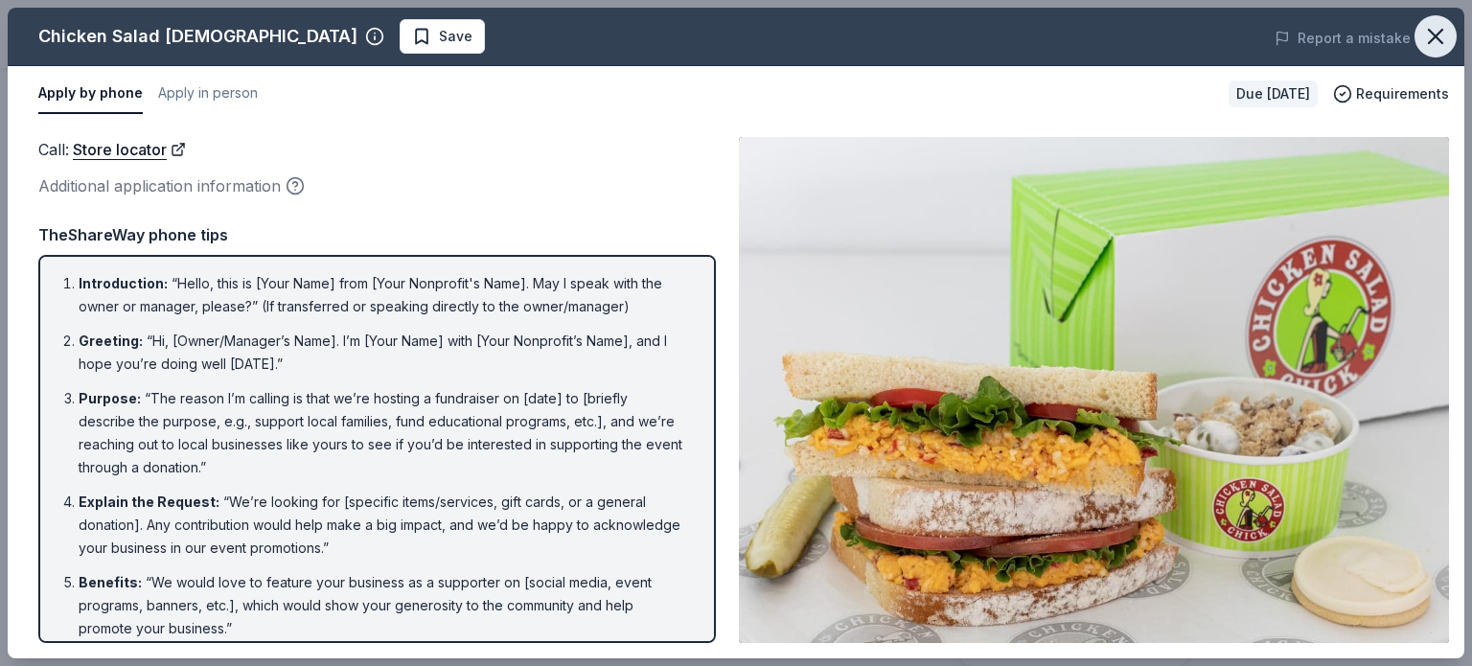
click at [1422, 36] on button "button" at bounding box center [1436, 36] width 42 height 42
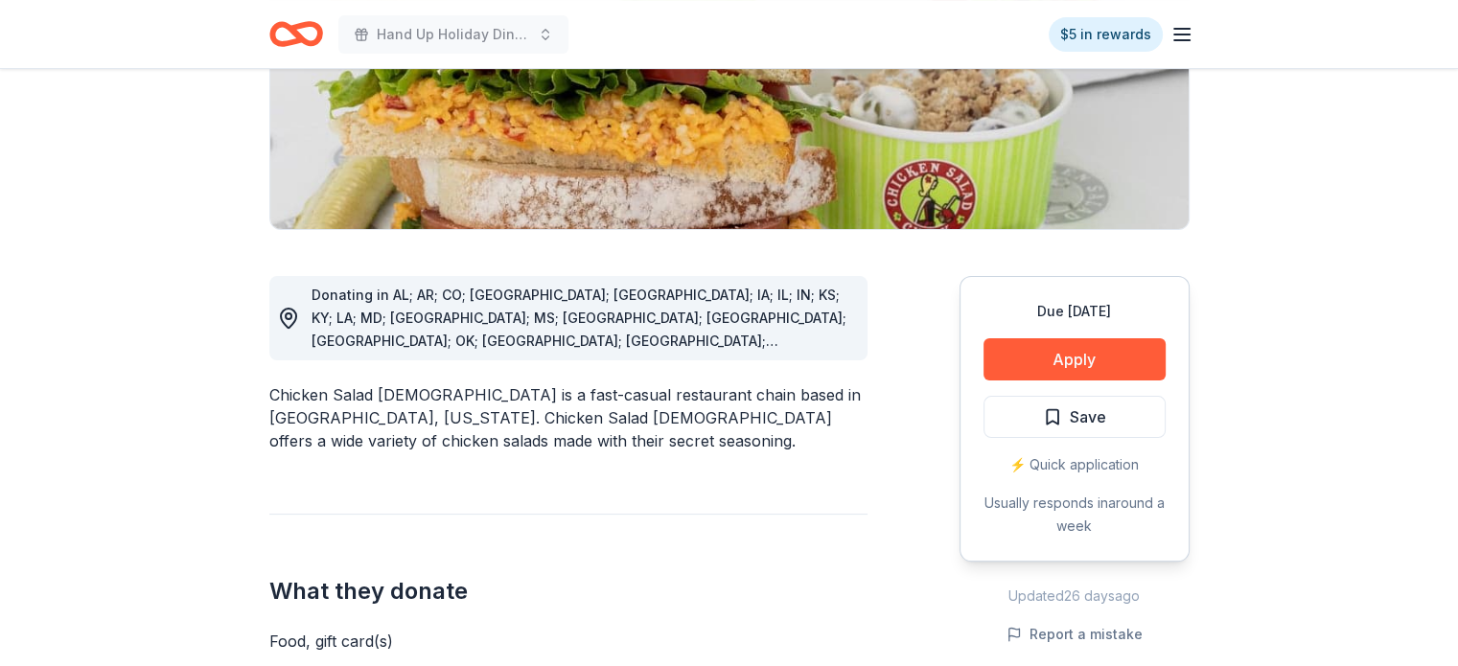
scroll to position [0, 0]
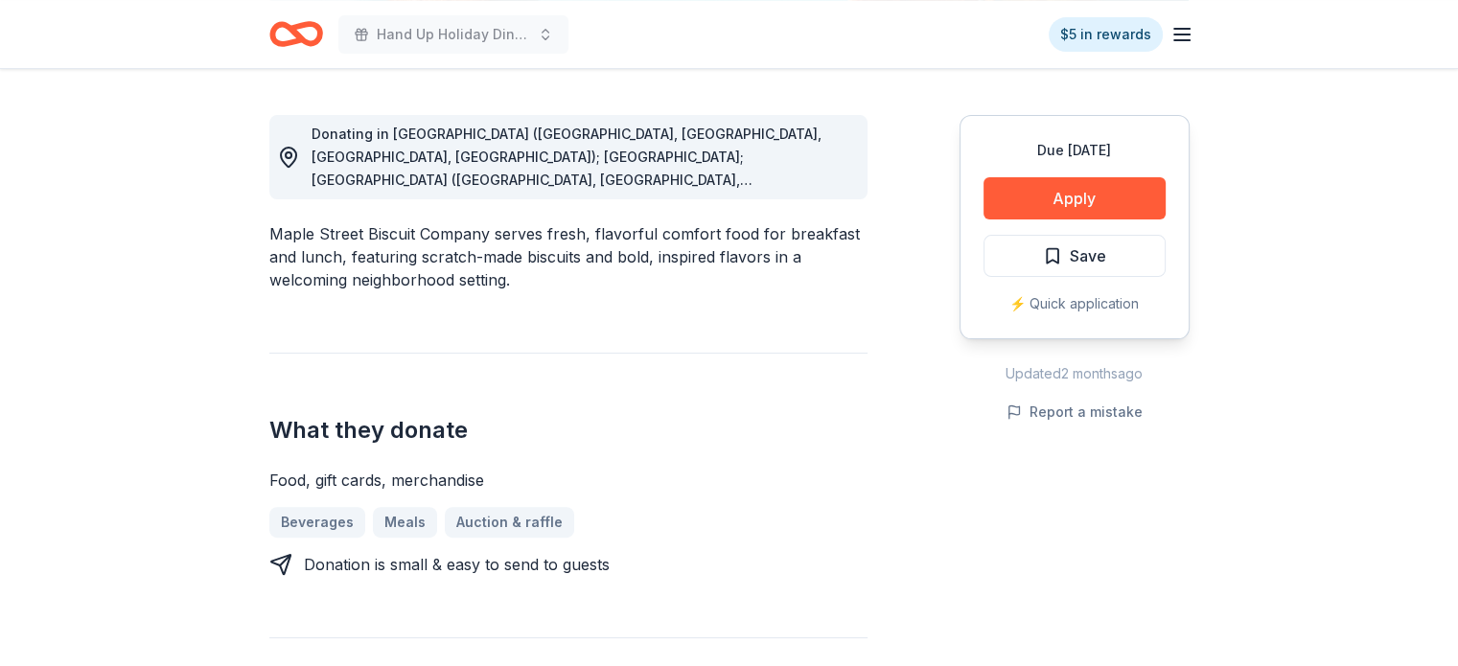
scroll to position [513, 0]
click at [1035, 198] on button "Apply" at bounding box center [1074, 199] width 182 height 42
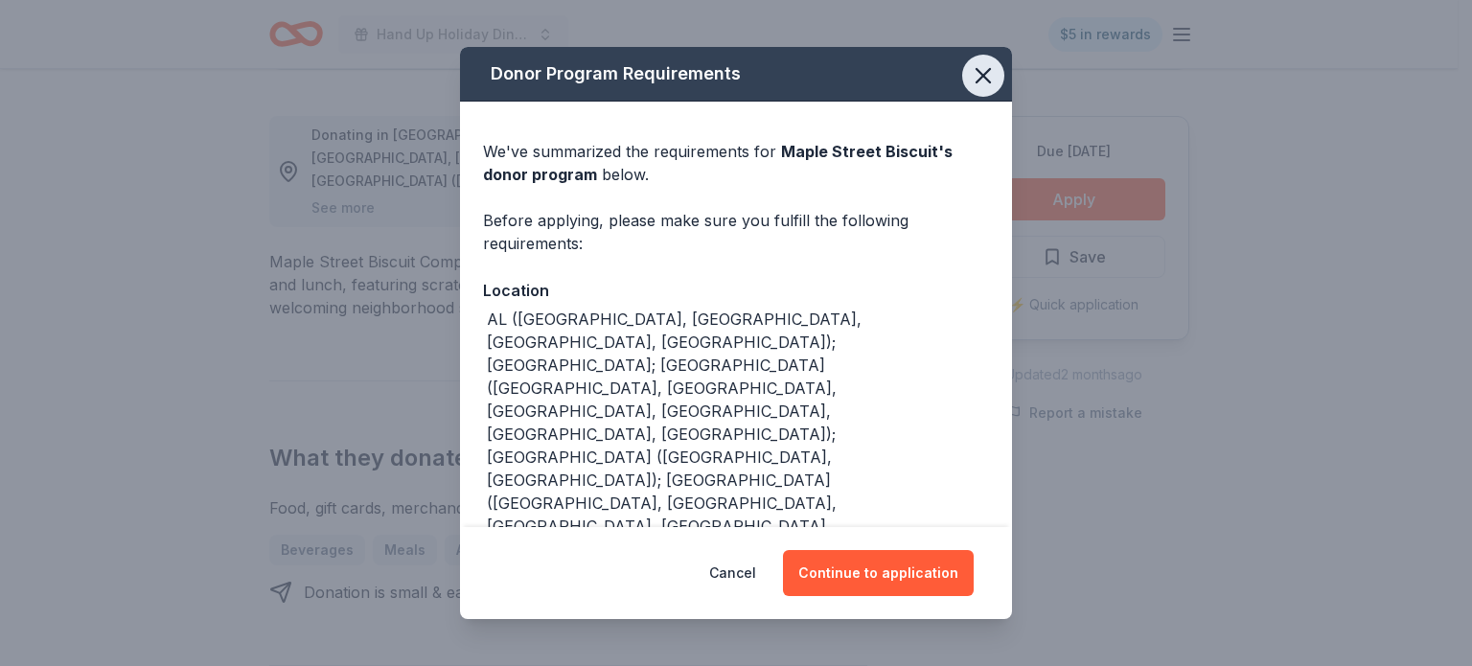
click at [972, 83] on icon "button" at bounding box center [983, 75] width 27 height 27
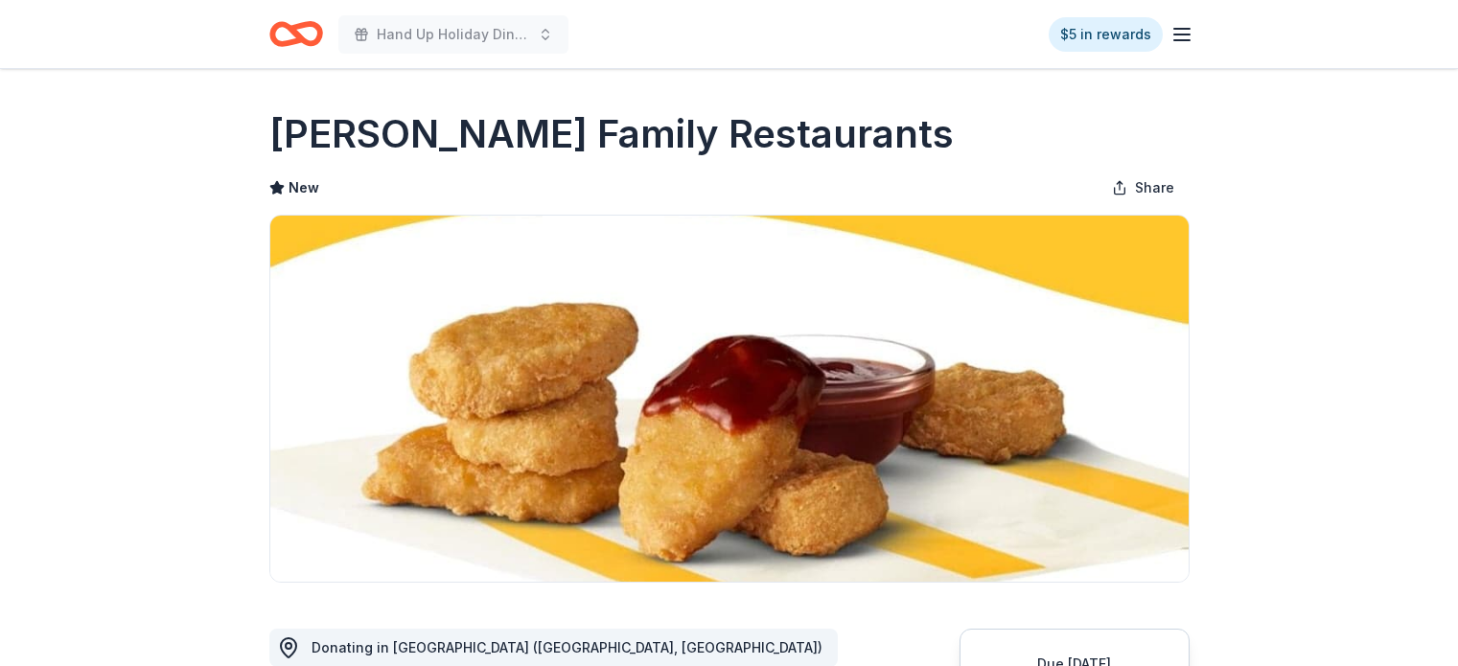
scroll to position [1714, 0]
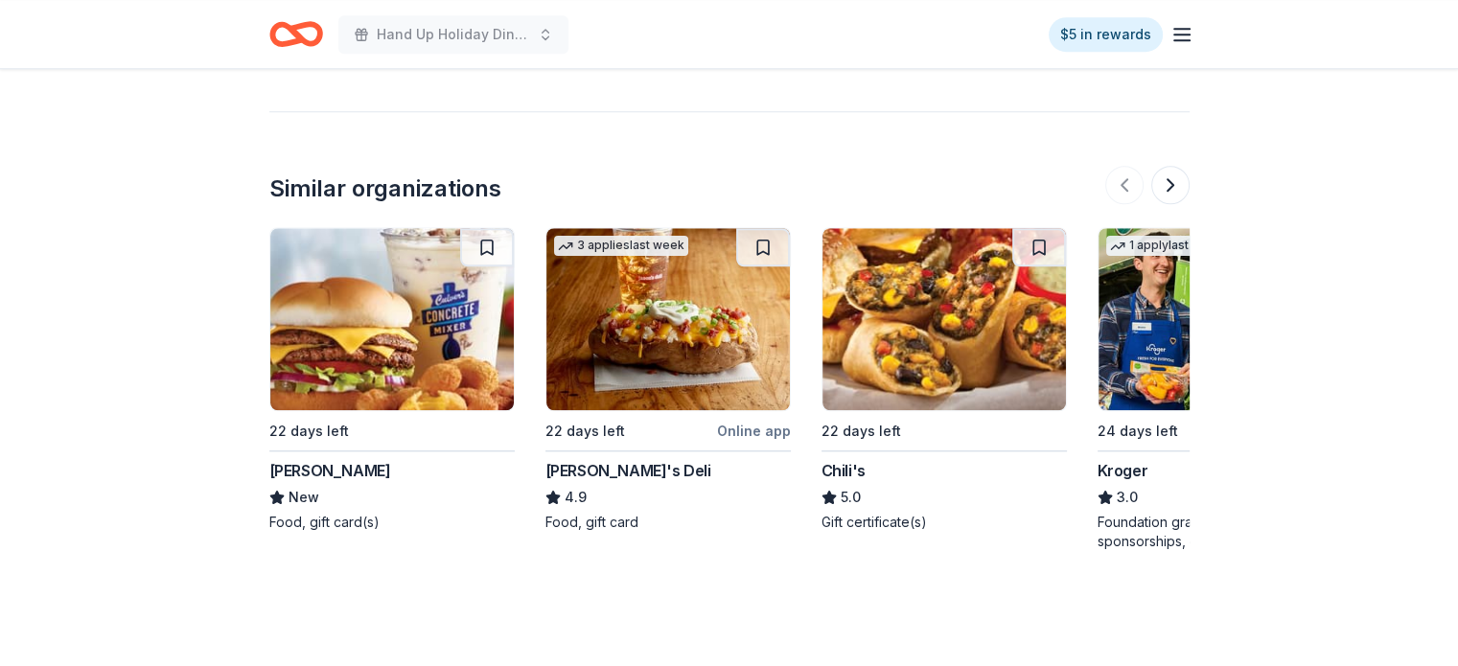
click at [951, 334] on img at bounding box center [943, 319] width 243 height 182
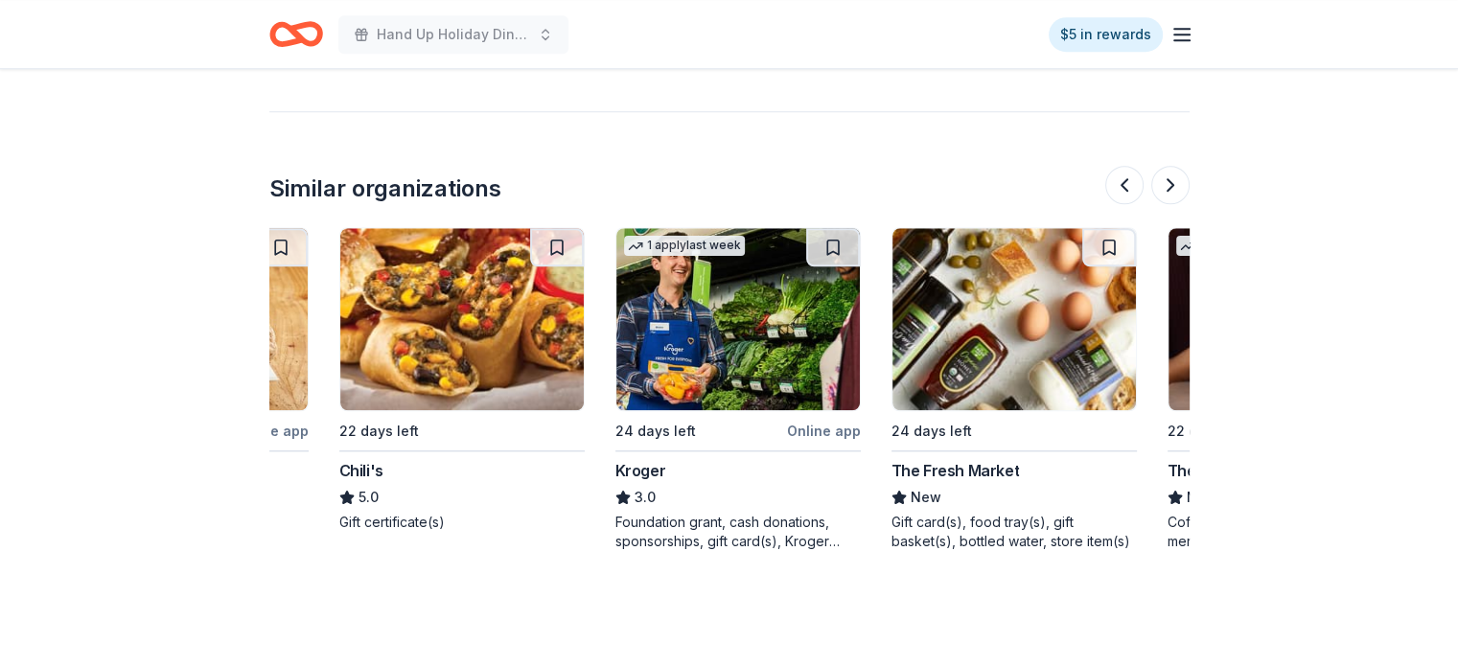
scroll to position [0, 481]
click at [732, 341] on img at bounding box center [738, 319] width 243 height 182
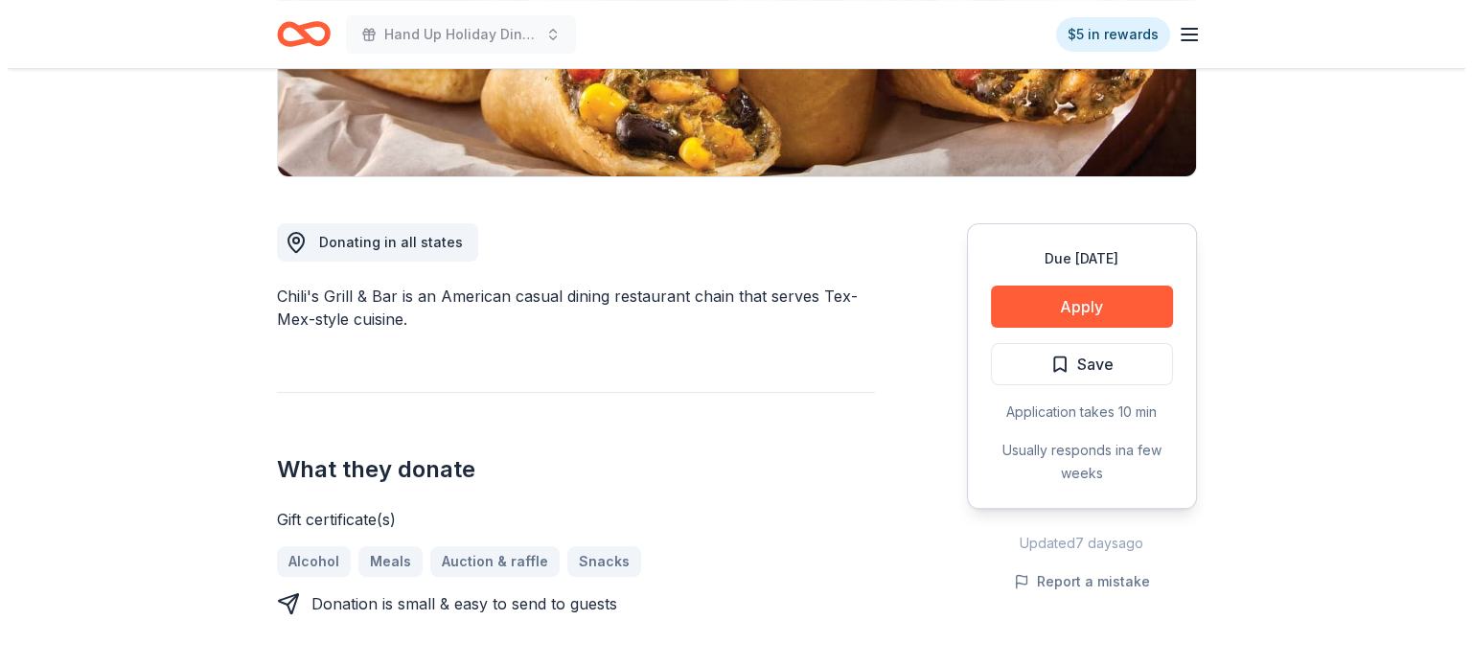
scroll to position [408, 0]
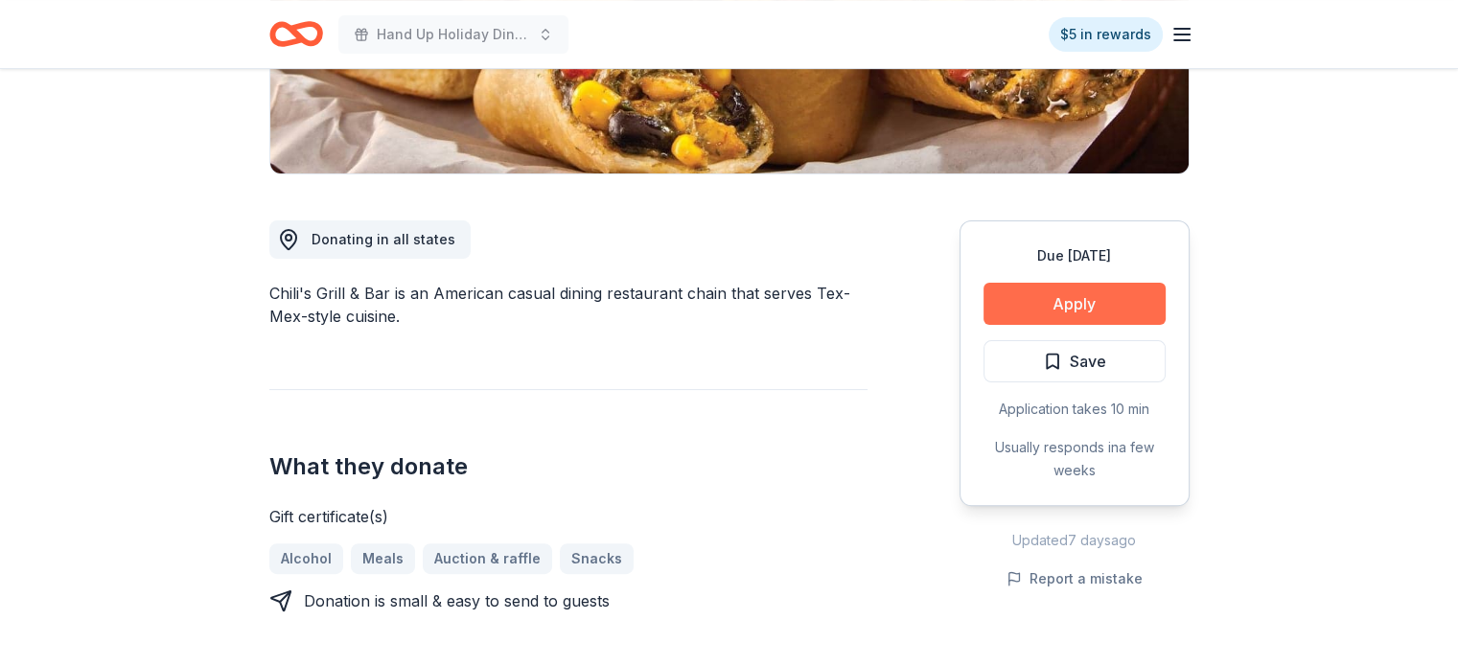
click at [1087, 308] on button "Apply" at bounding box center [1074, 304] width 182 height 42
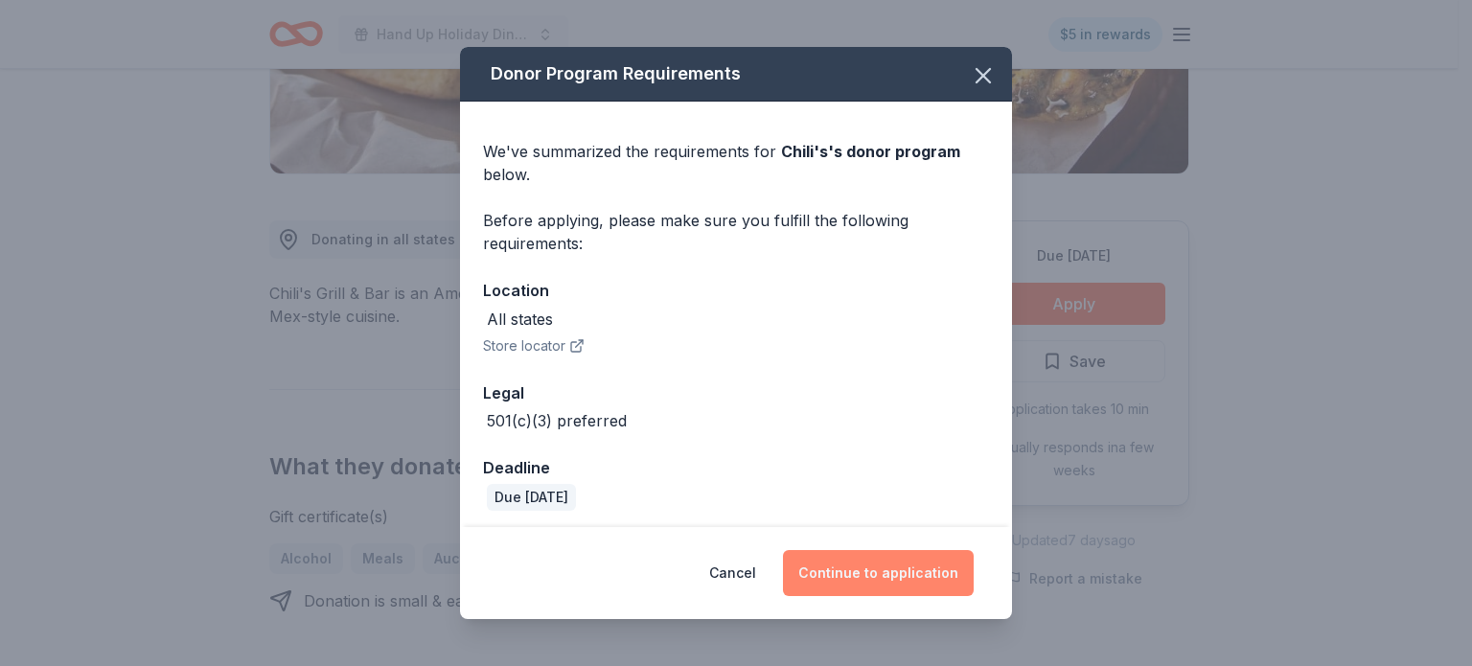
click at [899, 564] on button "Continue to application" at bounding box center [878, 573] width 191 height 46
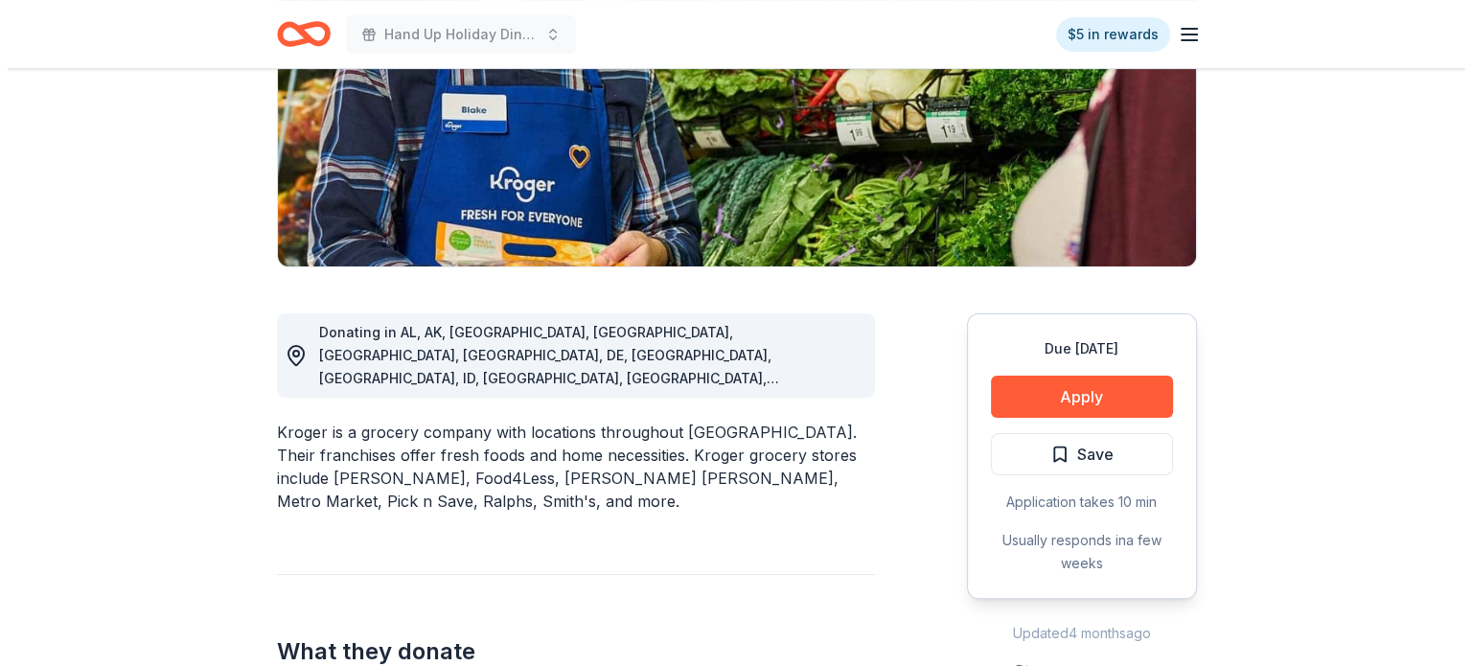
scroll to position [316, 0]
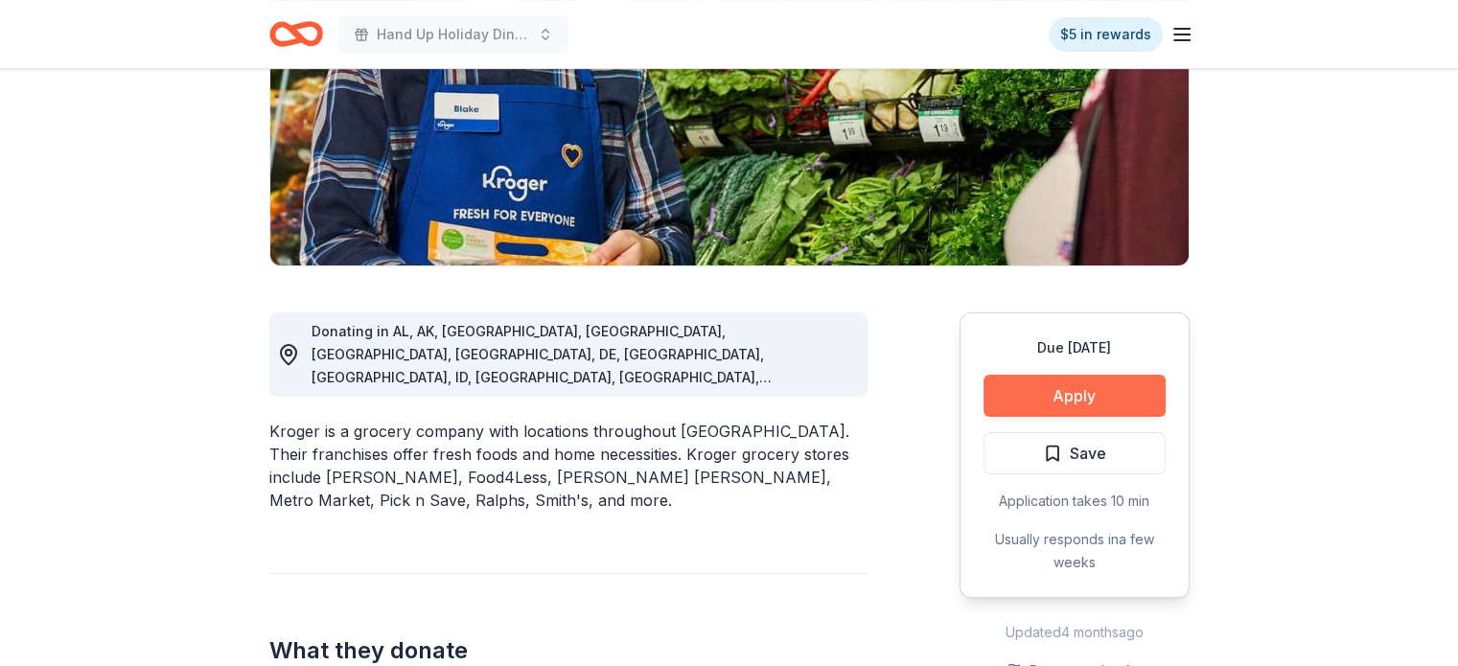
click at [1077, 399] on button "Apply" at bounding box center [1074, 396] width 182 height 42
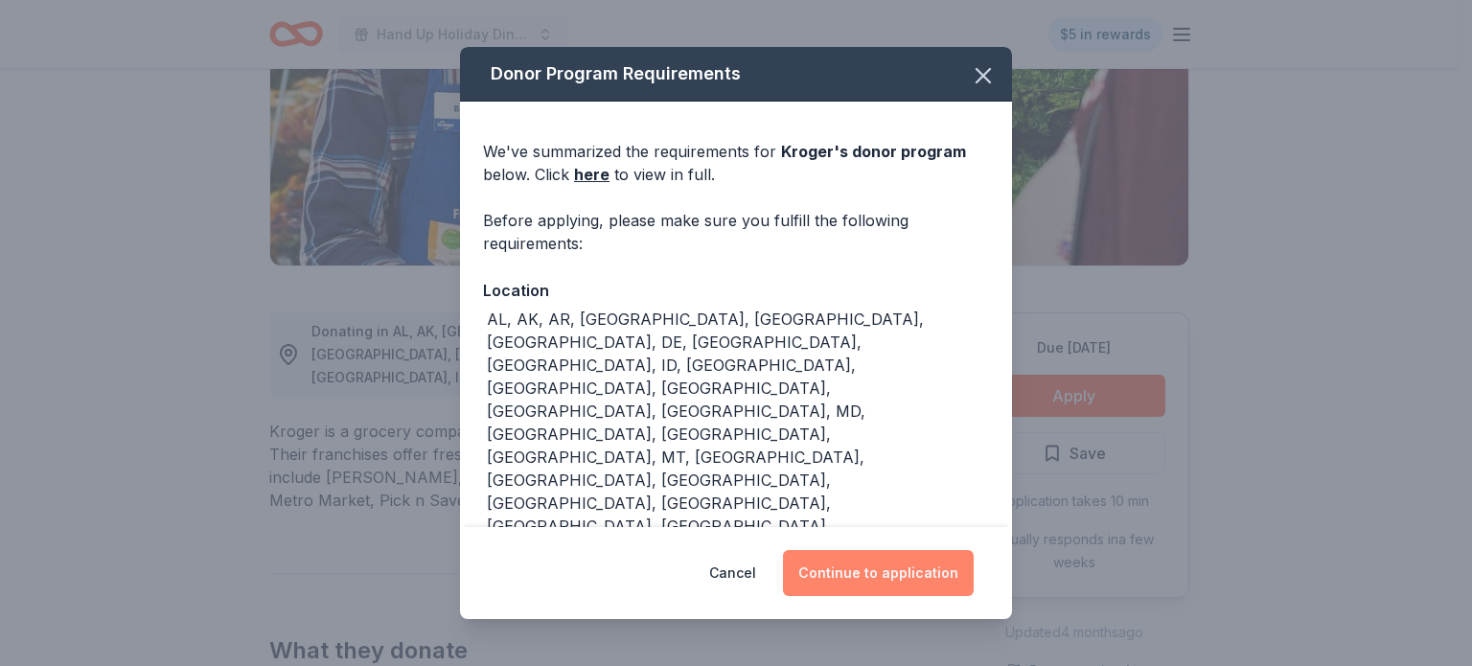
click at [877, 583] on button "Continue to application" at bounding box center [878, 573] width 191 height 46
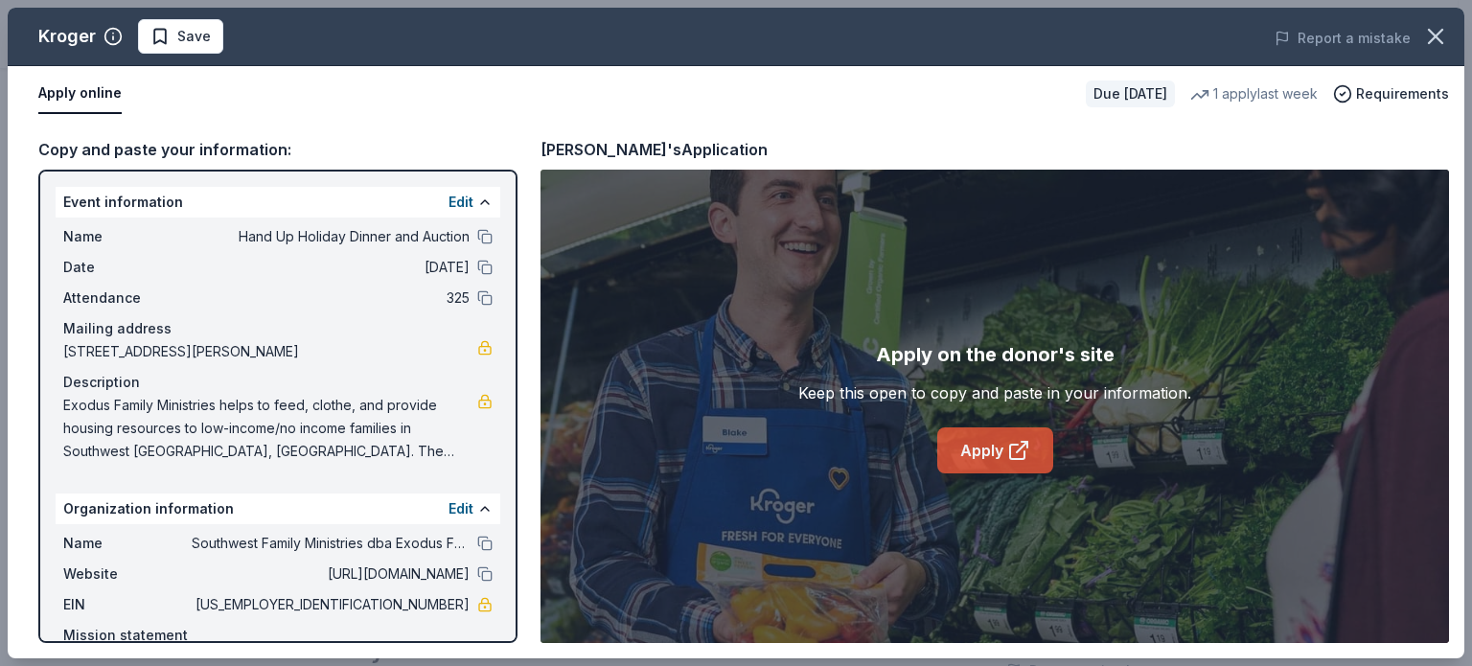
click at [969, 450] on link "Apply" at bounding box center [995, 451] width 116 height 46
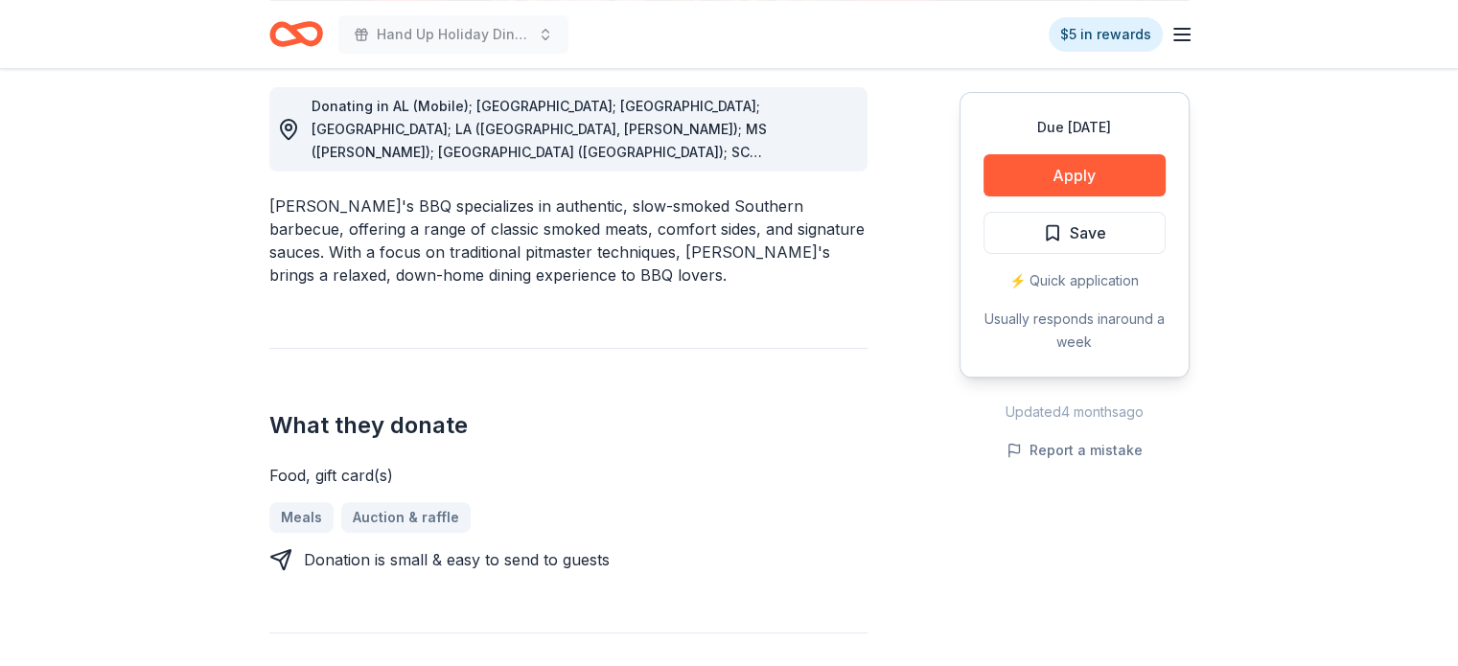
scroll to position [548, 0]
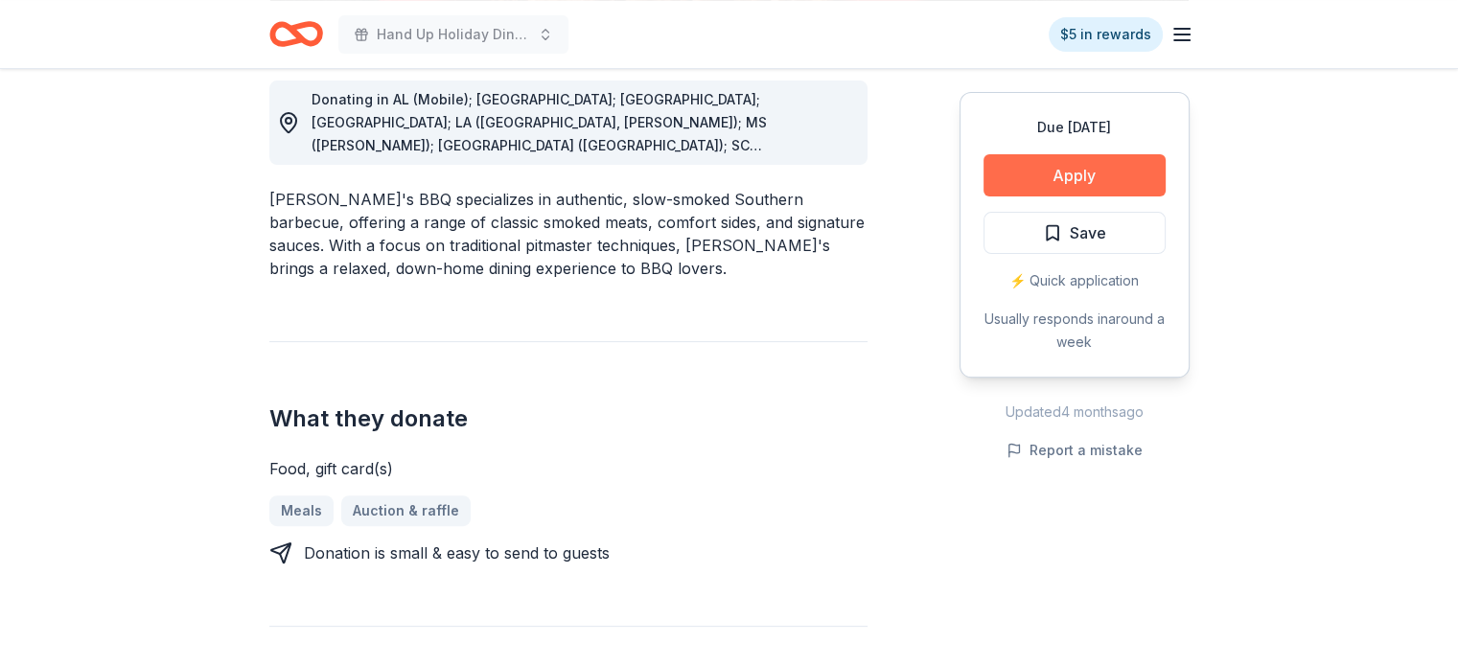
click at [1109, 175] on button "Apply" at bounding box center [1074, 175] width 182 height 42
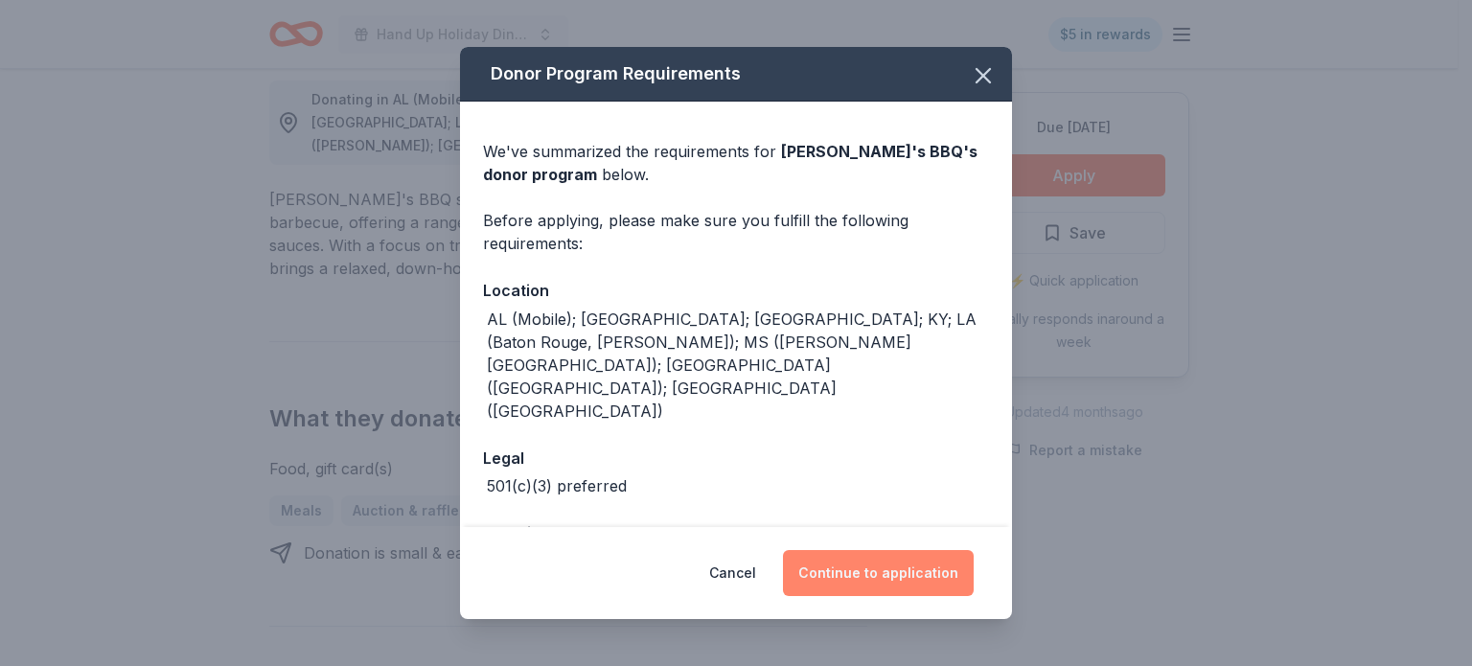
click at [868, 566] on button "Continue to application" at bounding box center [878, 573] width 191 height 46
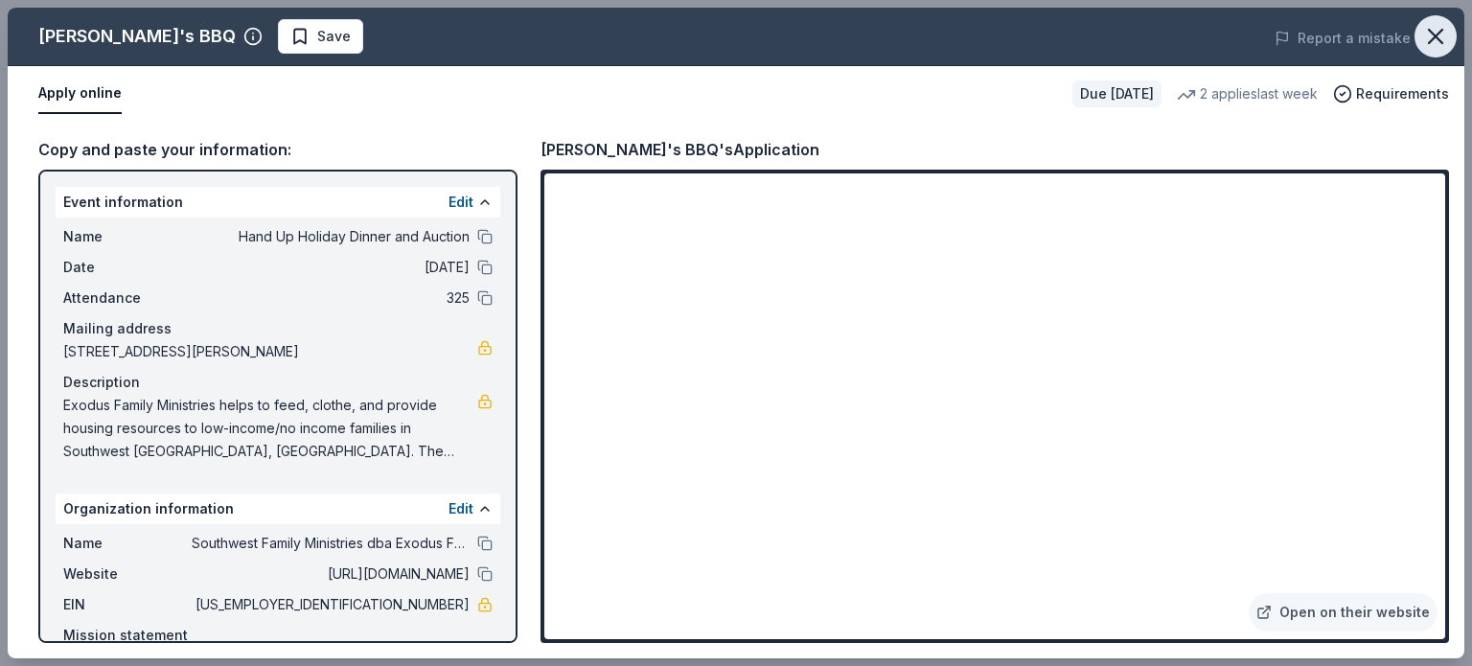
click at [1426, 43] on icon "button" at bounding box center [1436, 36] width 27 height 27
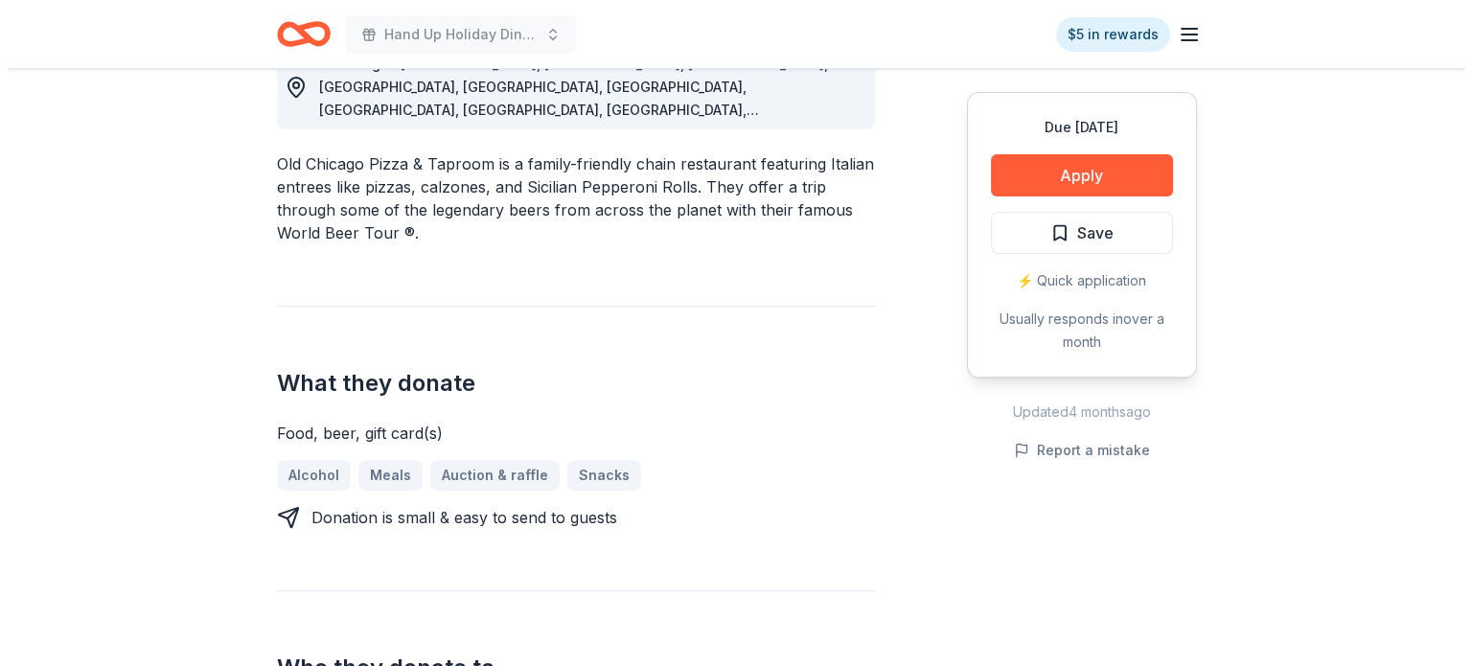
scroll to position [564, 0]
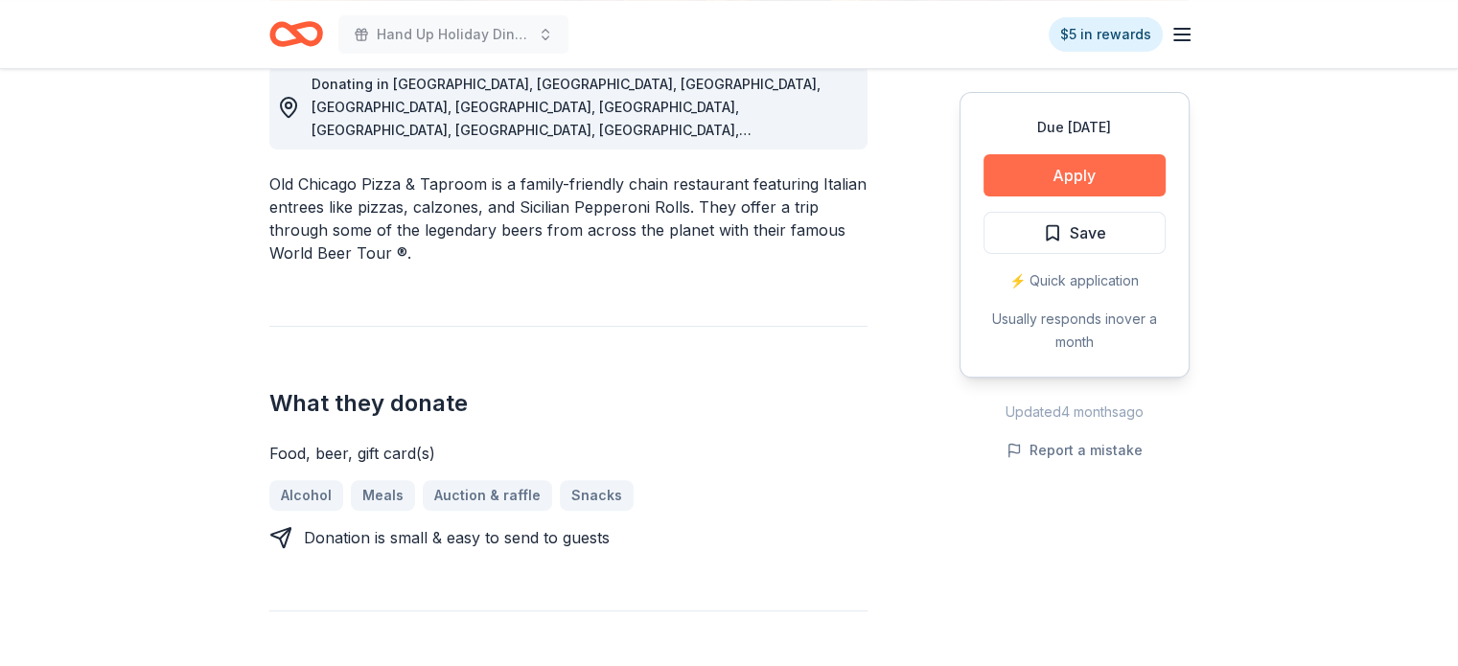
click at [1097, 157] on button "Apply" at bounding box center [1074, 175] width 182 height 42
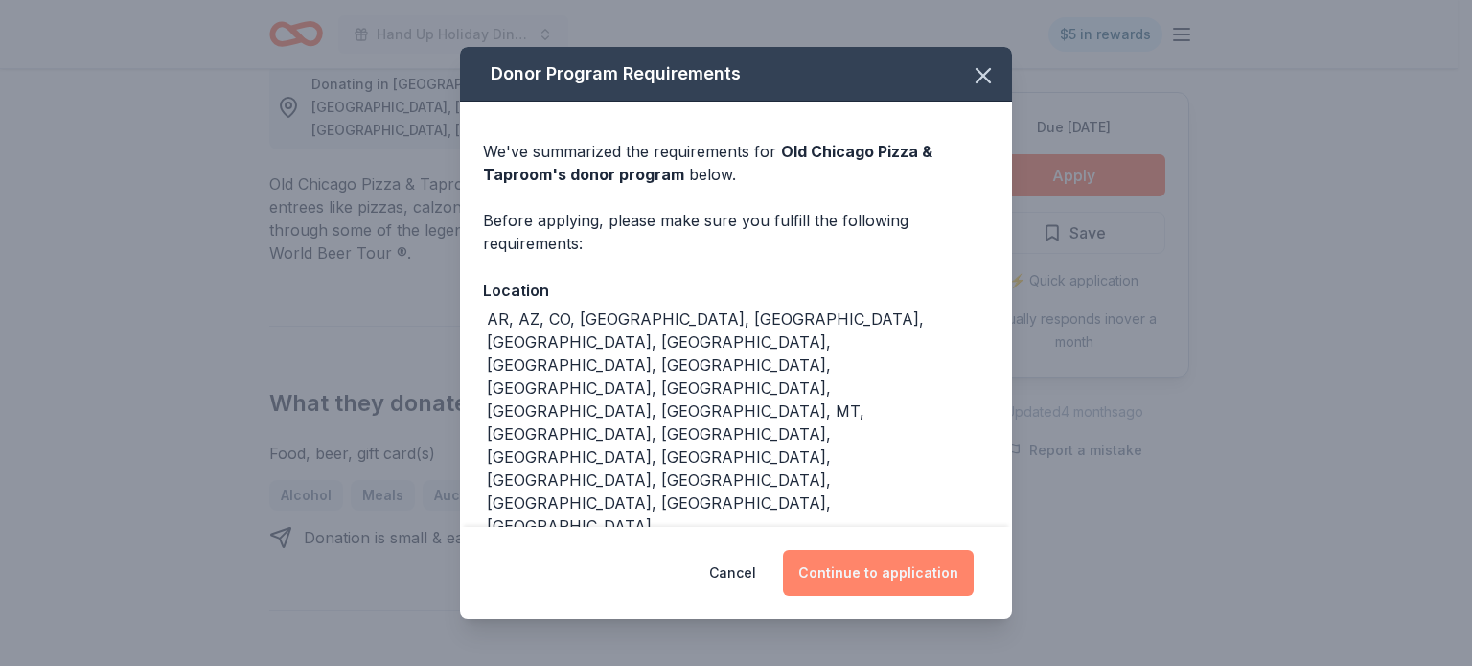
click at [868, 550] on button "Continue to application" at bounding box center [878, 573] width 191 height 46
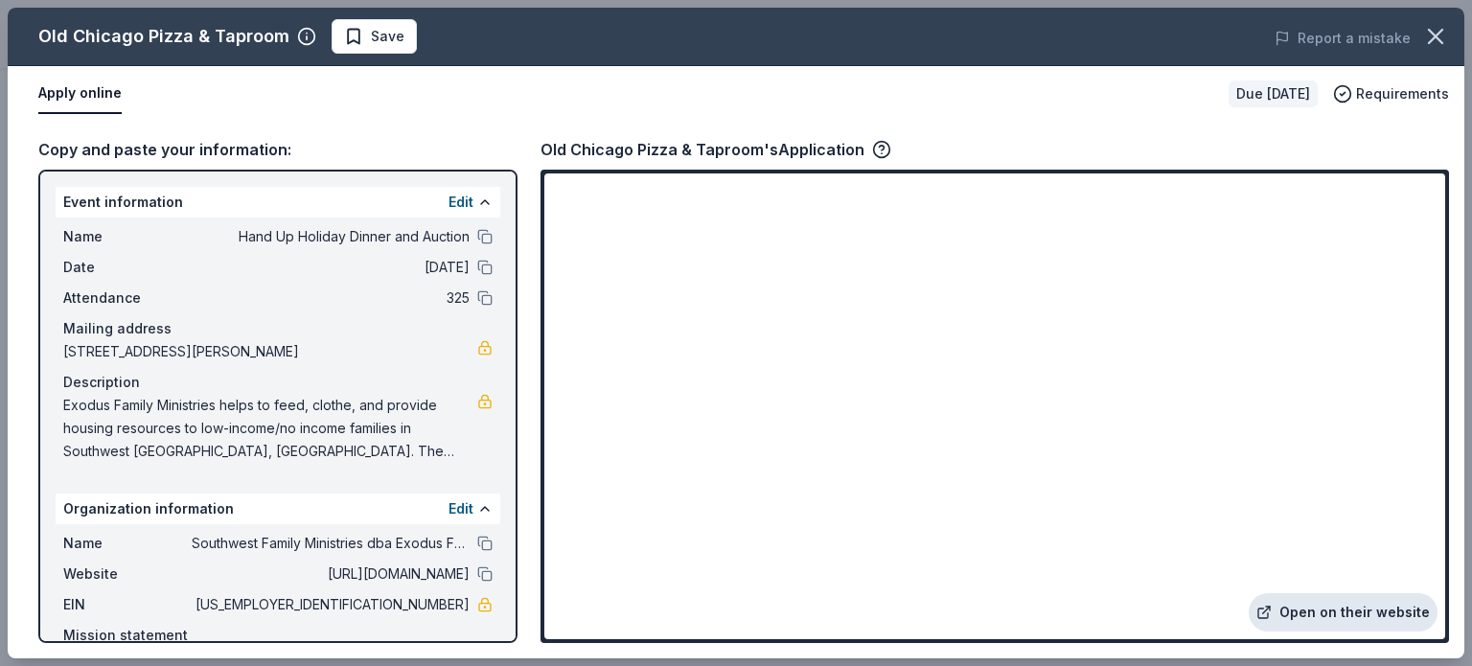
click at [1342, 608] on link "Open on their website" at bounding box center [1343, 612] width 189 height 38
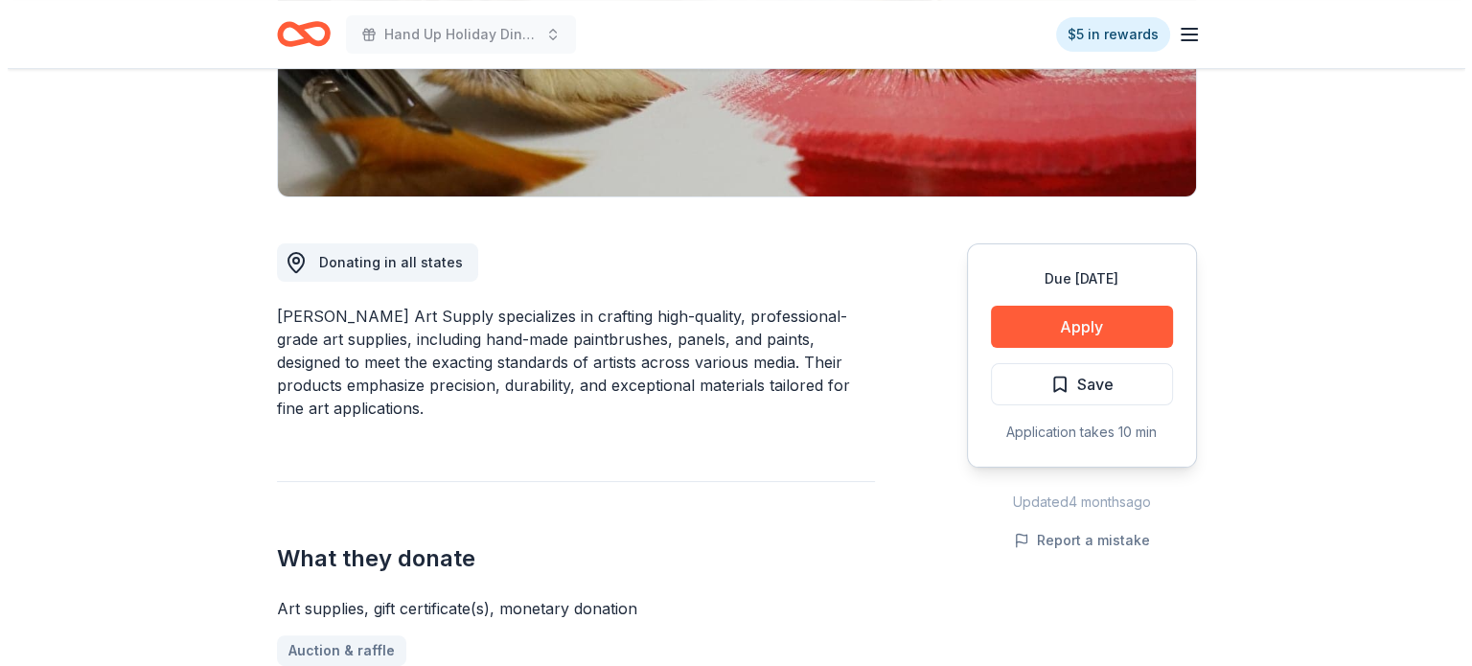
scroll to position [383, 0]
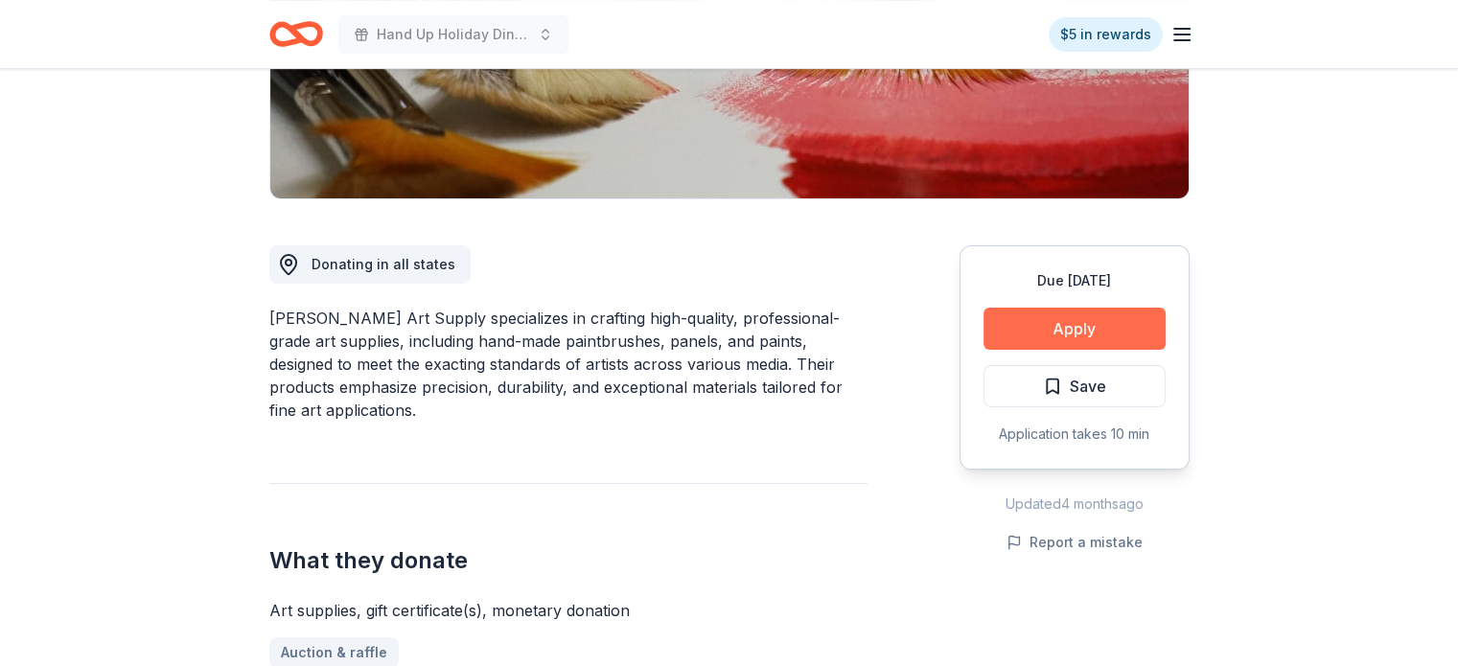
click at [1127, 308] on button "Apply" at bounding box center [1074, 329] width 182 height 42
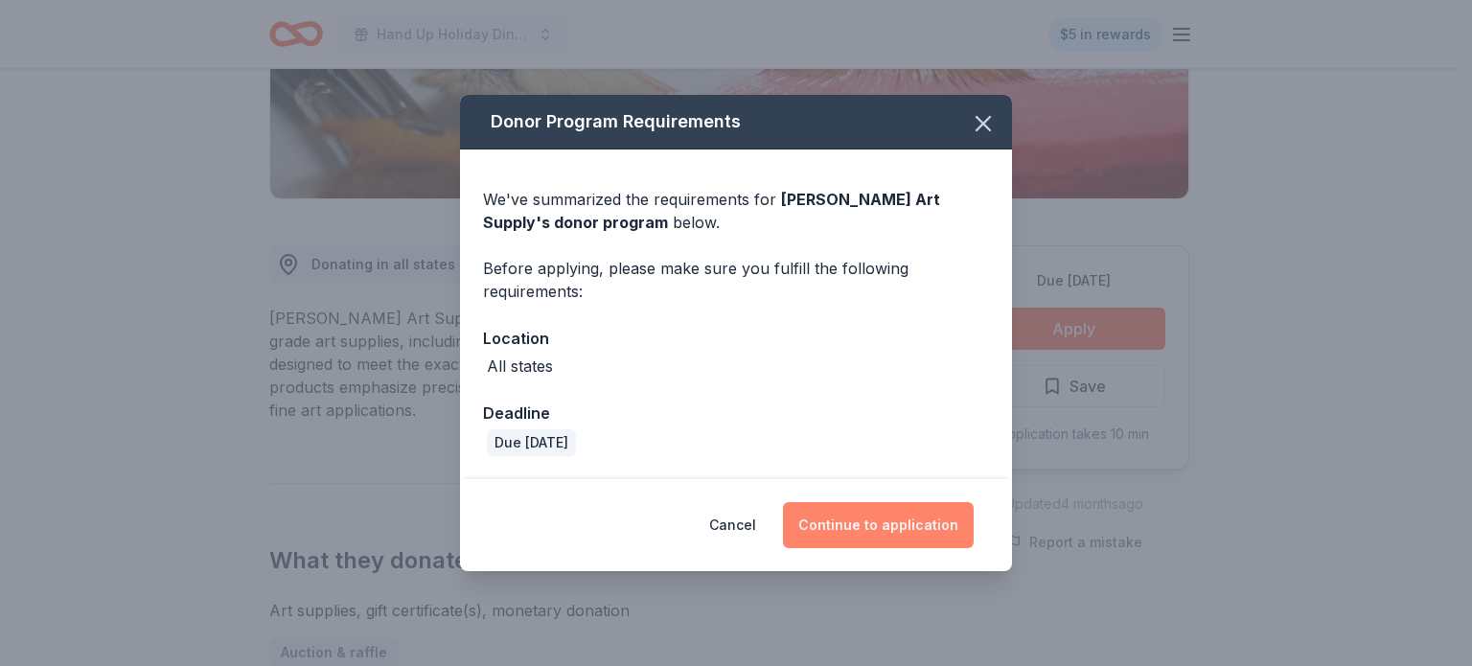
click at [909, 521] on button "Continue to application" at bounding box center [878, 525] width 191 height 46
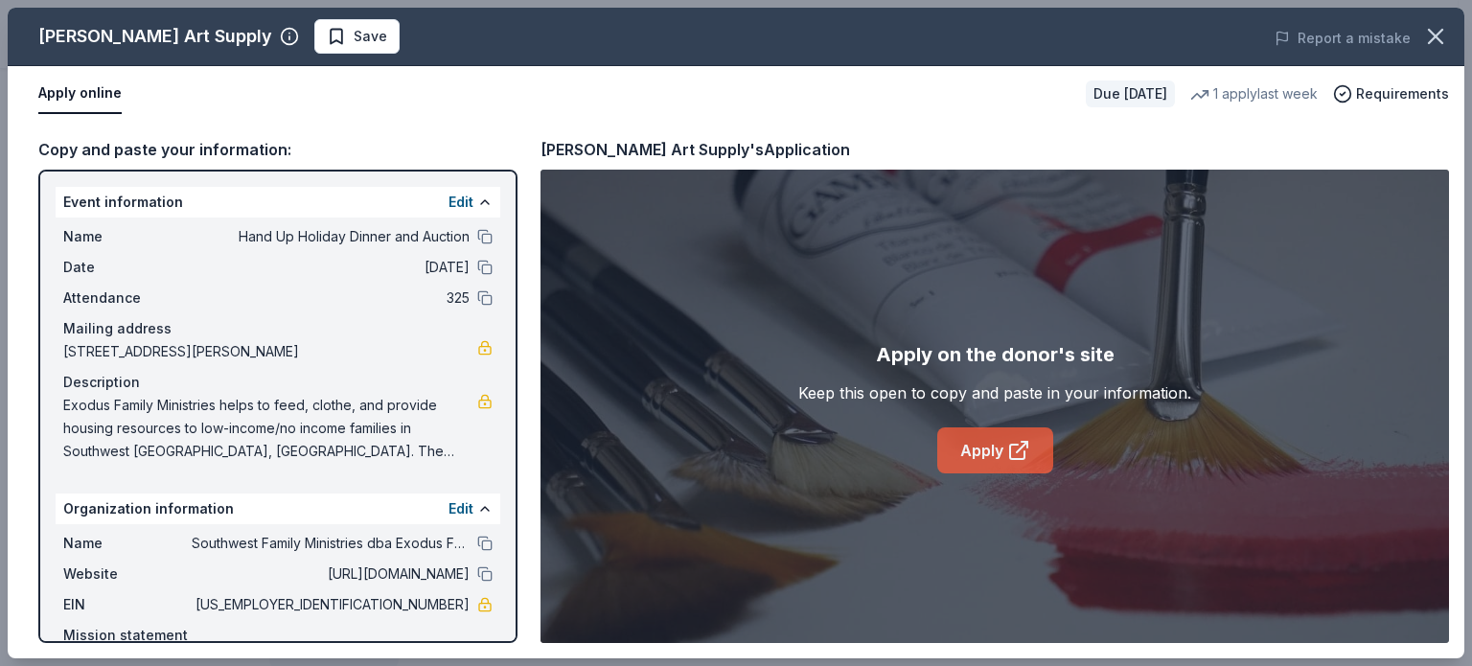
click at [1000, 433] on link "Apply" at bounding box center [995, 451] width 116 height 46
